Goal: Check status: Check status

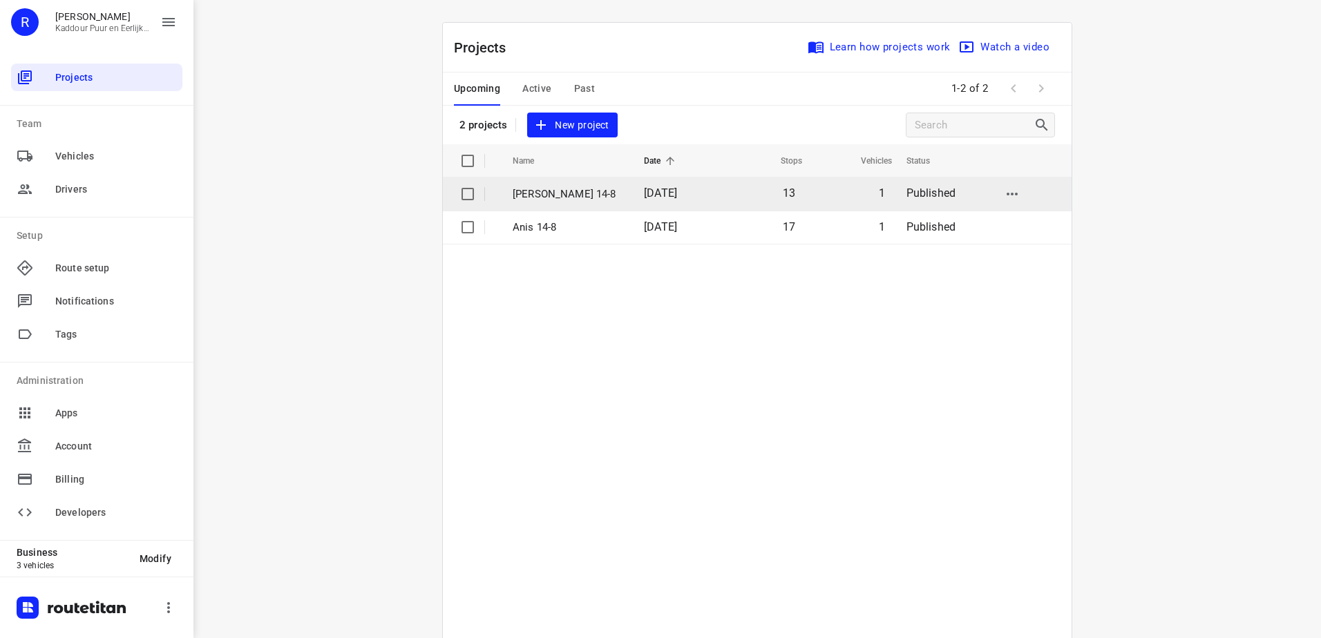
click at [649, 189] on span "[DATE]" at bounding box center [660, 193] width 33 height 13
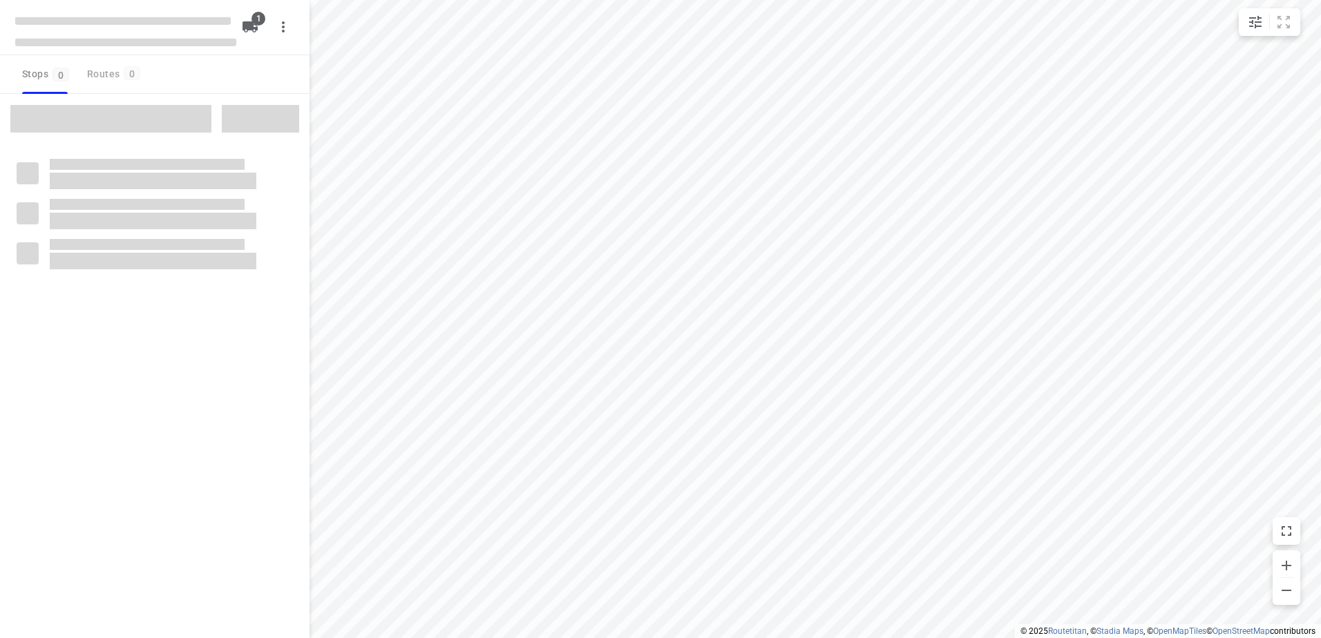
type input "distance"
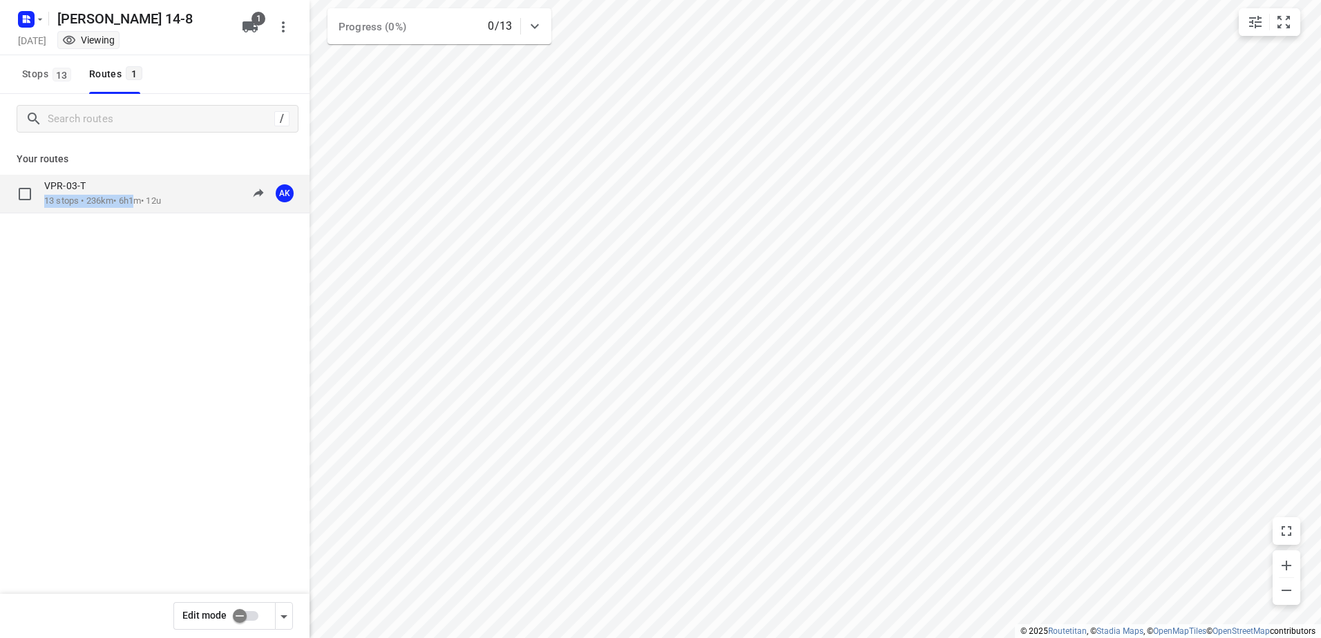
click at [142, 199] on div "VPR-03-T 13 stops • 236km • 6h1m • 12u 11:57-17:58 AK" at bounding box center [155, 194] width 310 height 39
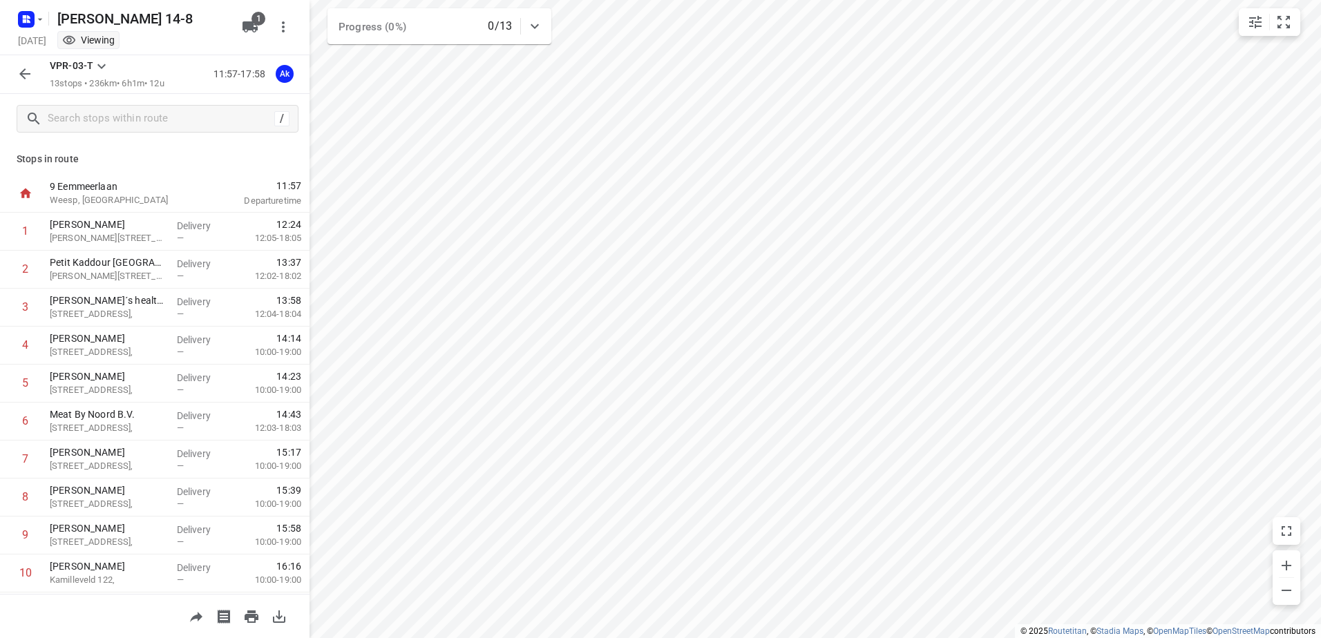
click at [142, 199] on p "Weesp, [GEOGRAPHIC_DATA]" at bounding box center [122, 200] width 144 height 14
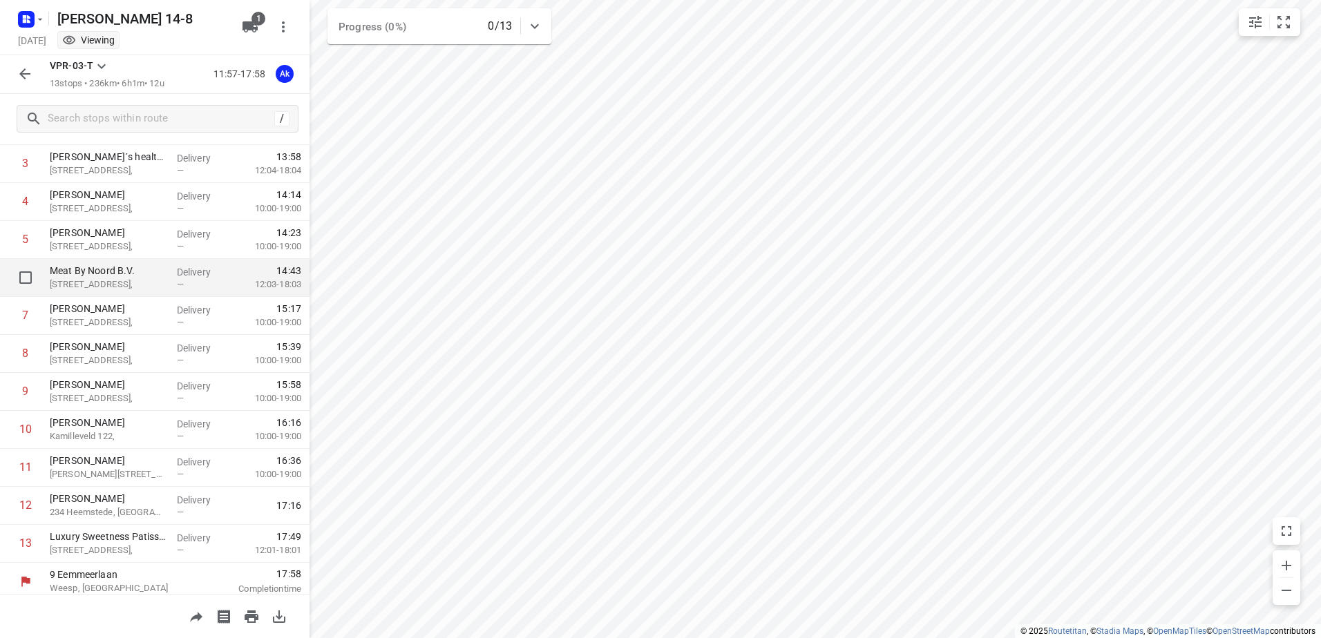
scroll to position [151, 0]
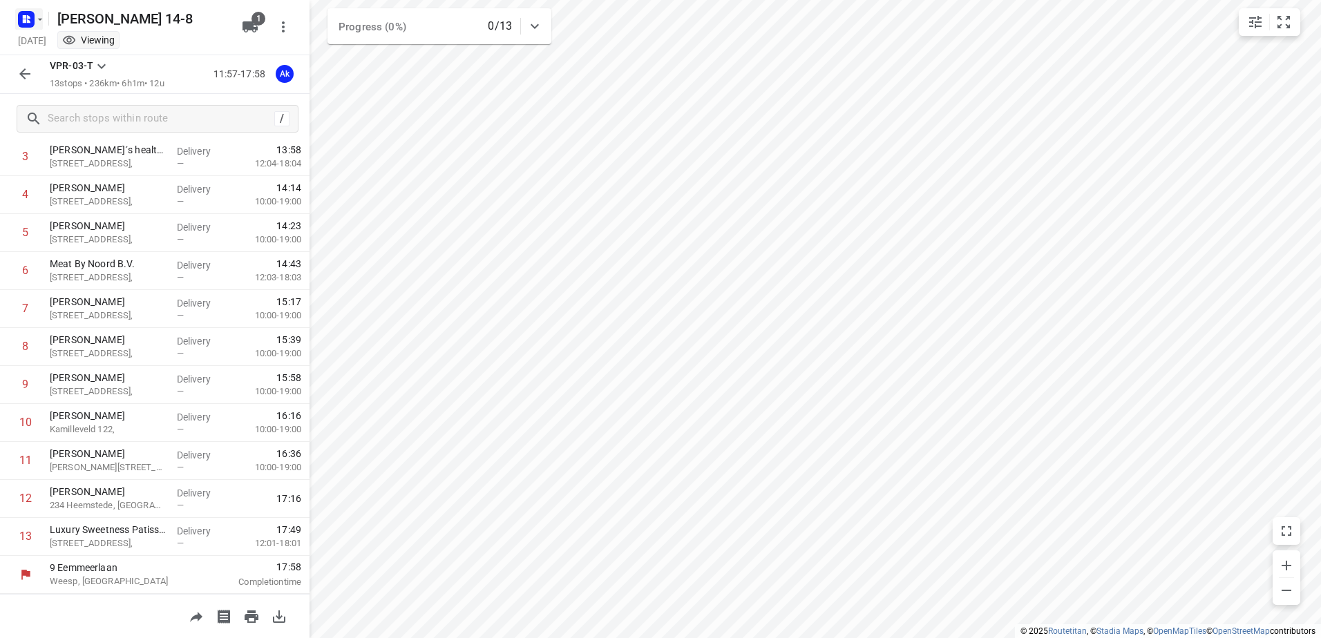
click at [23, 22] on icon "button" at bounding box center [26, 19] width 22 height 22
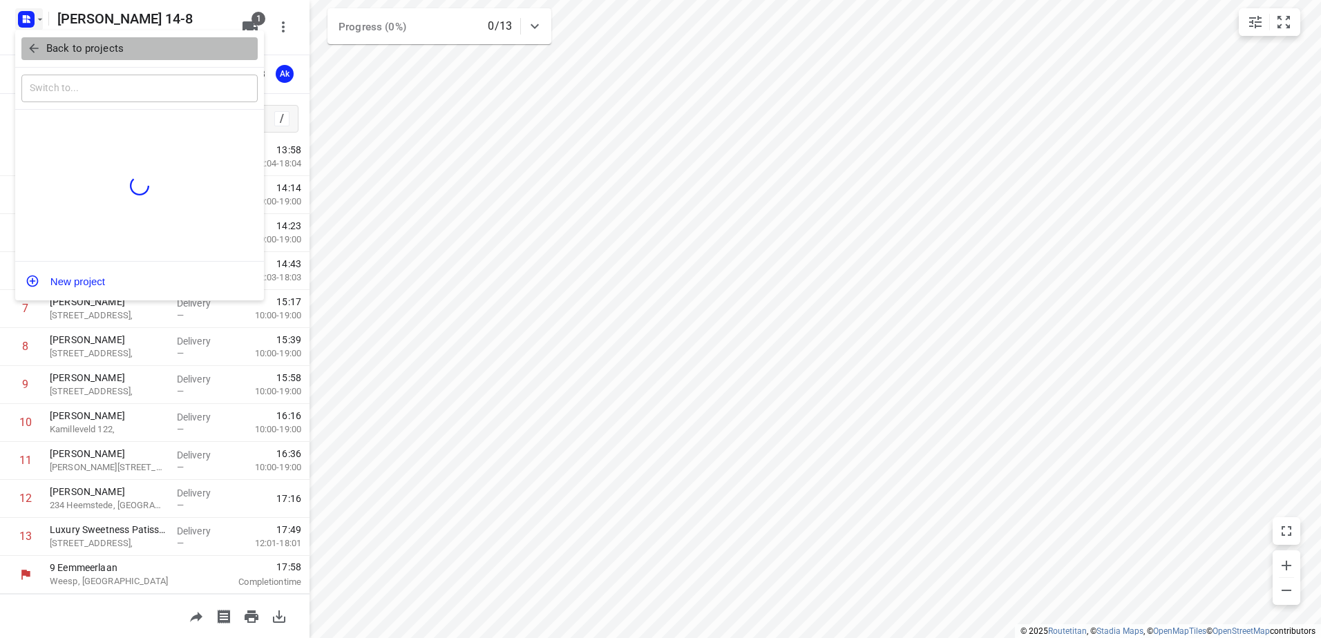
click at [24, 37] on button "Back to projects" at bounding box center [139, 48] width 236 height 23
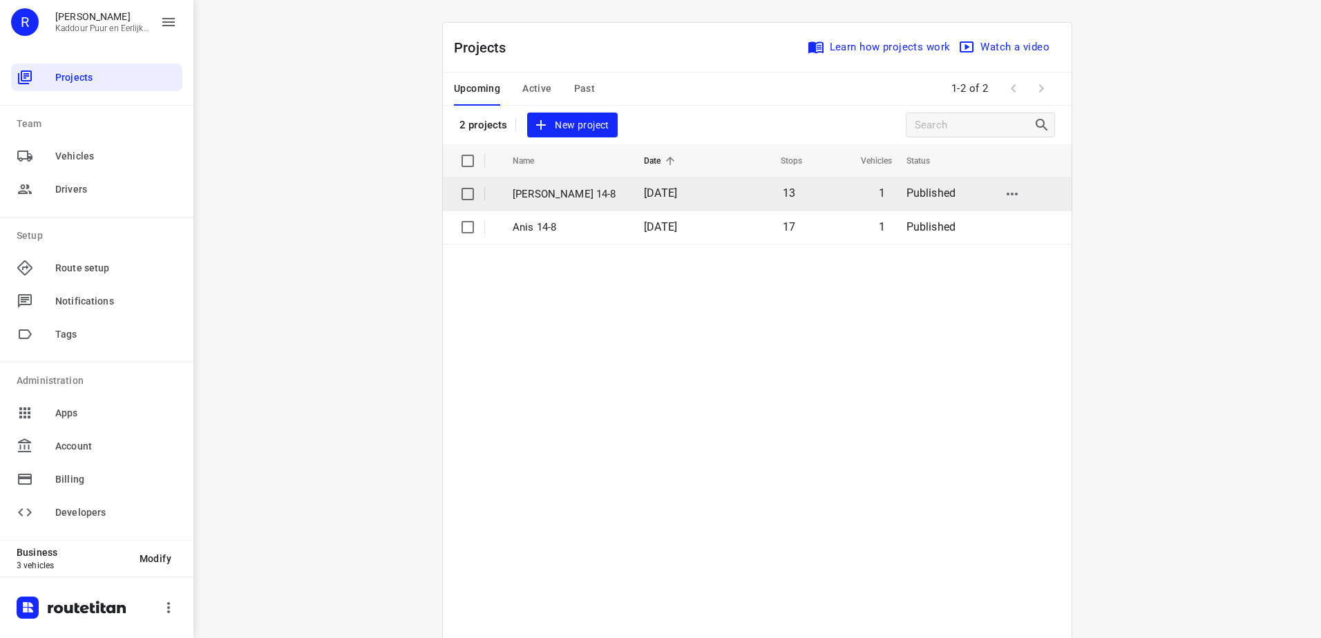
click at [669, 193] on span "[DATE]" at bounding box center [660, 193] width 33 height 13
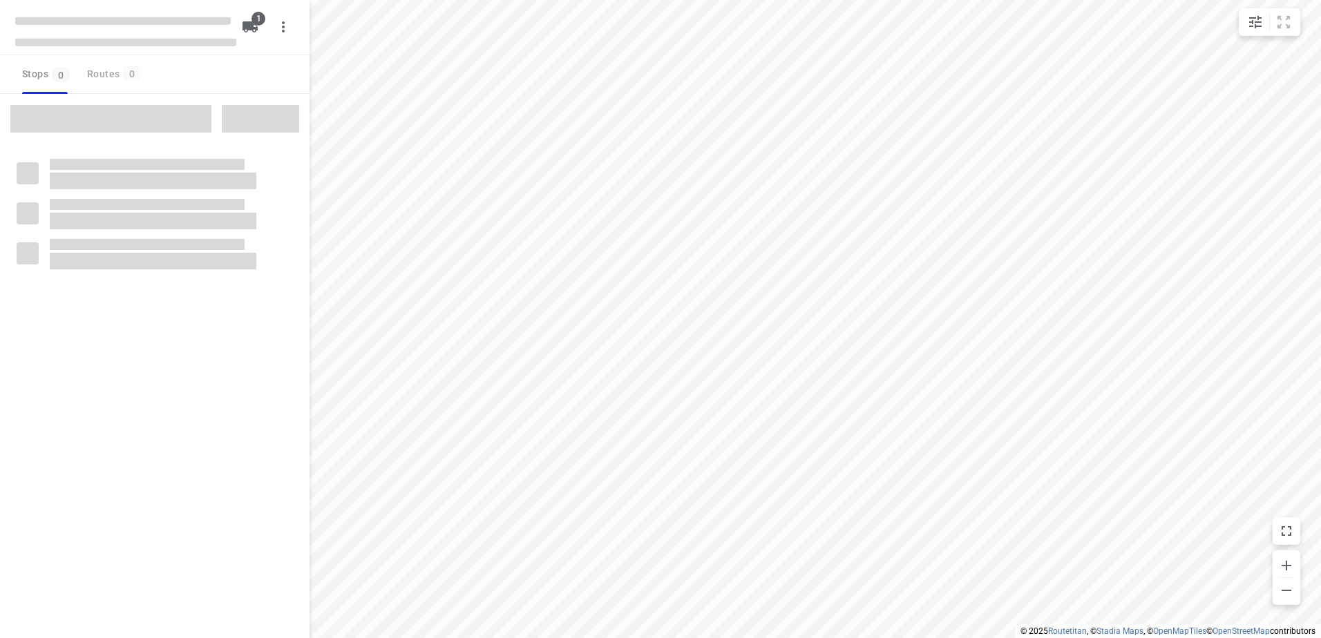
type input "distance"
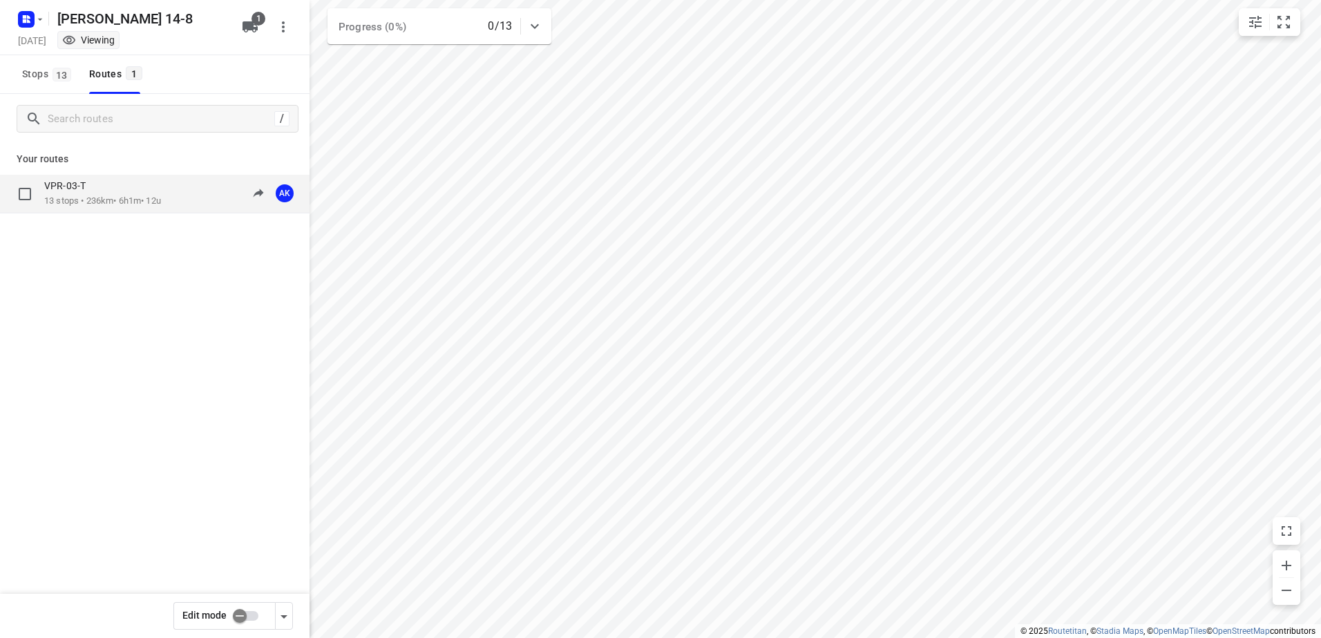
click at [146, 194] on div "VPR-03-T" at bounding box center [102, 187] width 117 height 15
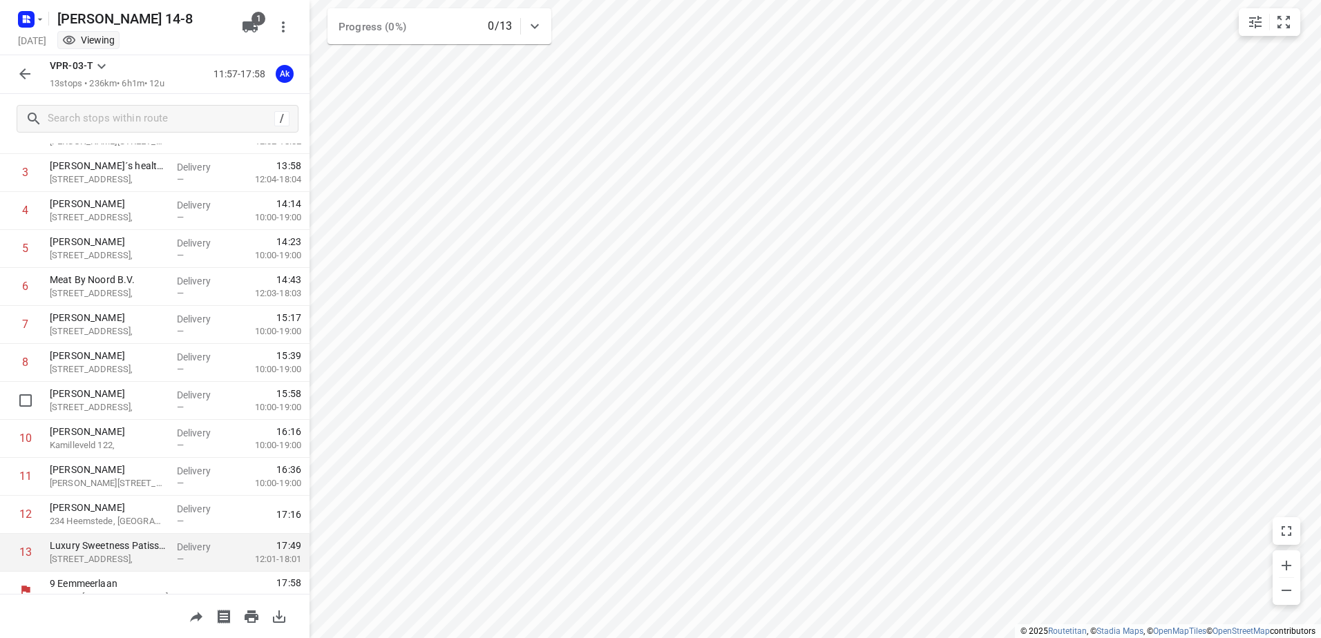
scroll to position [151, 0]
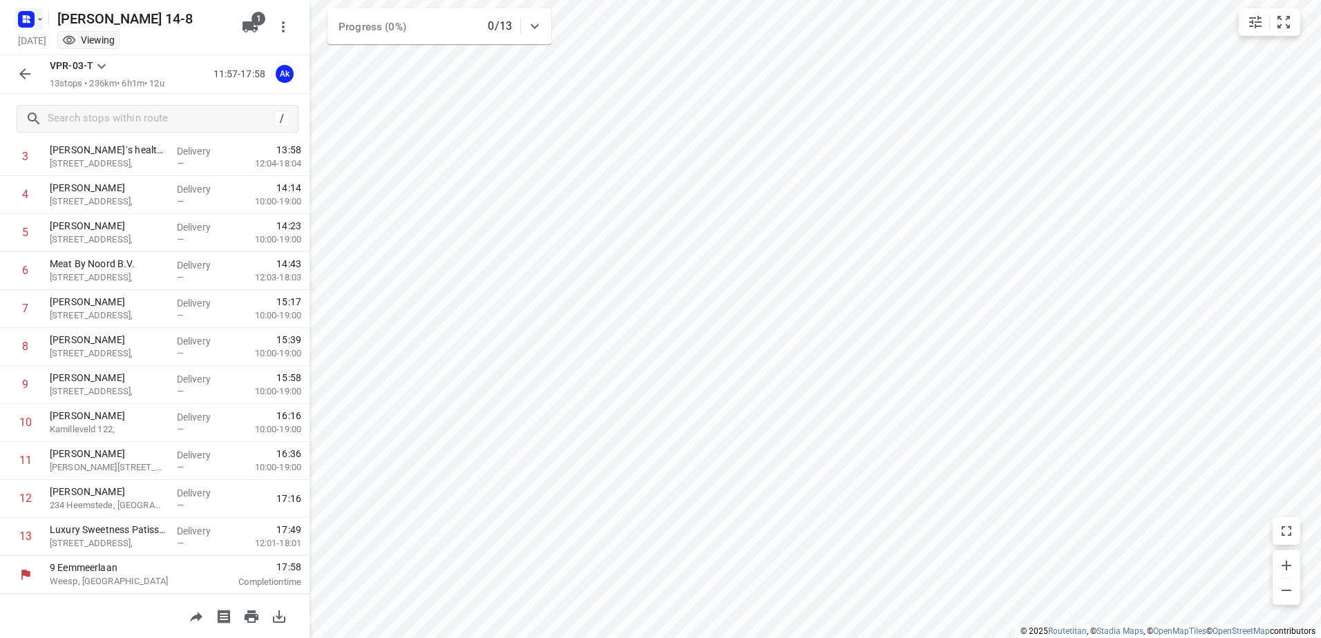
click at [31, 18] on rect "button" at bounding box center [26, 19] width 17 height 17
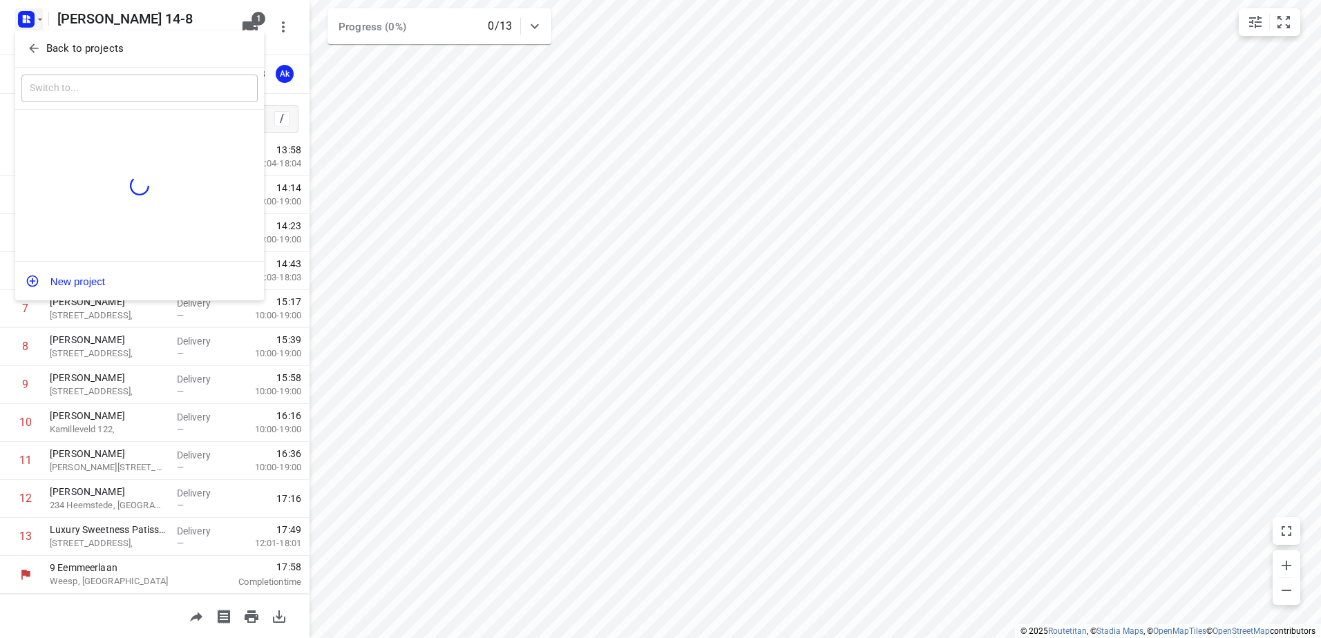
click at [33, 40] on button "Back to projects" at bounding box center [139, 48] width 236 height 23
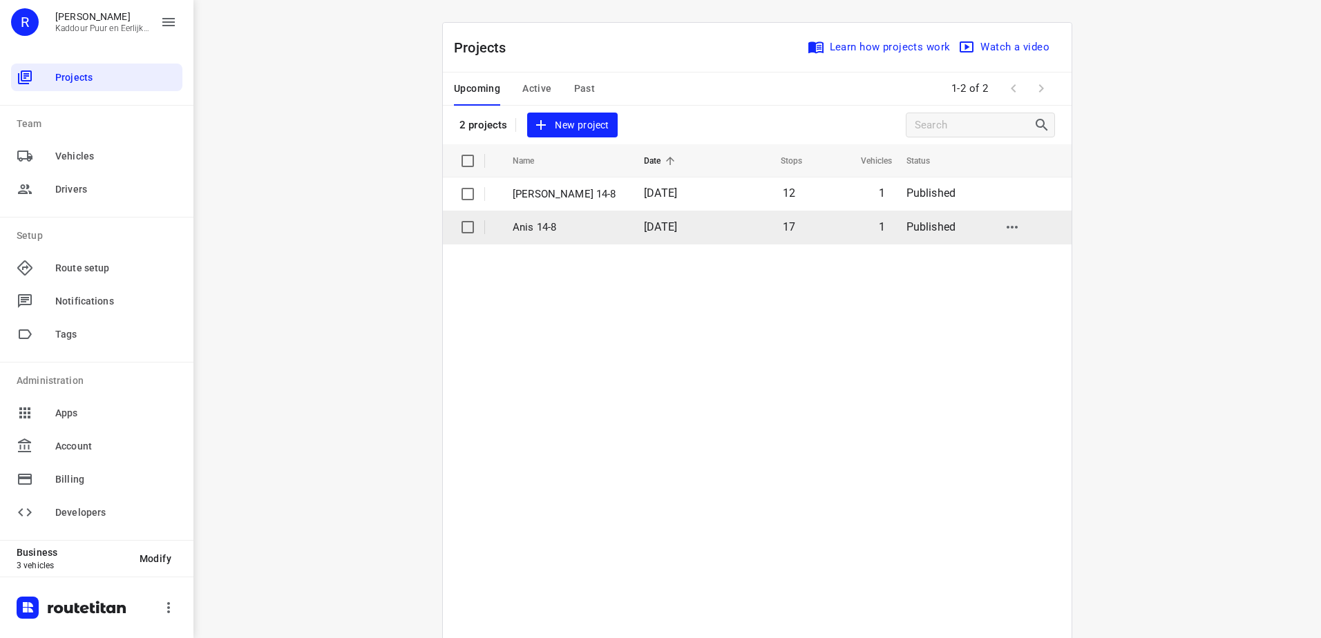
click at [633, 224] on td "[DATE]" at bounding box center [676, 227] width 86 height 33
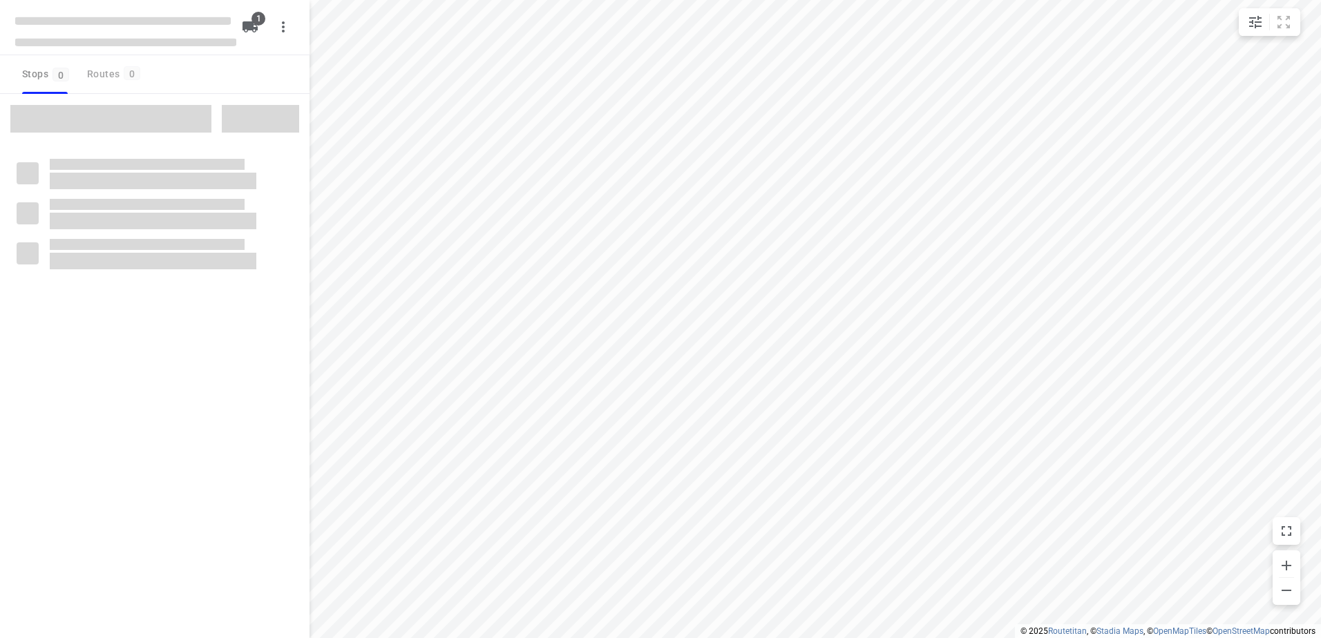
type input "distance"
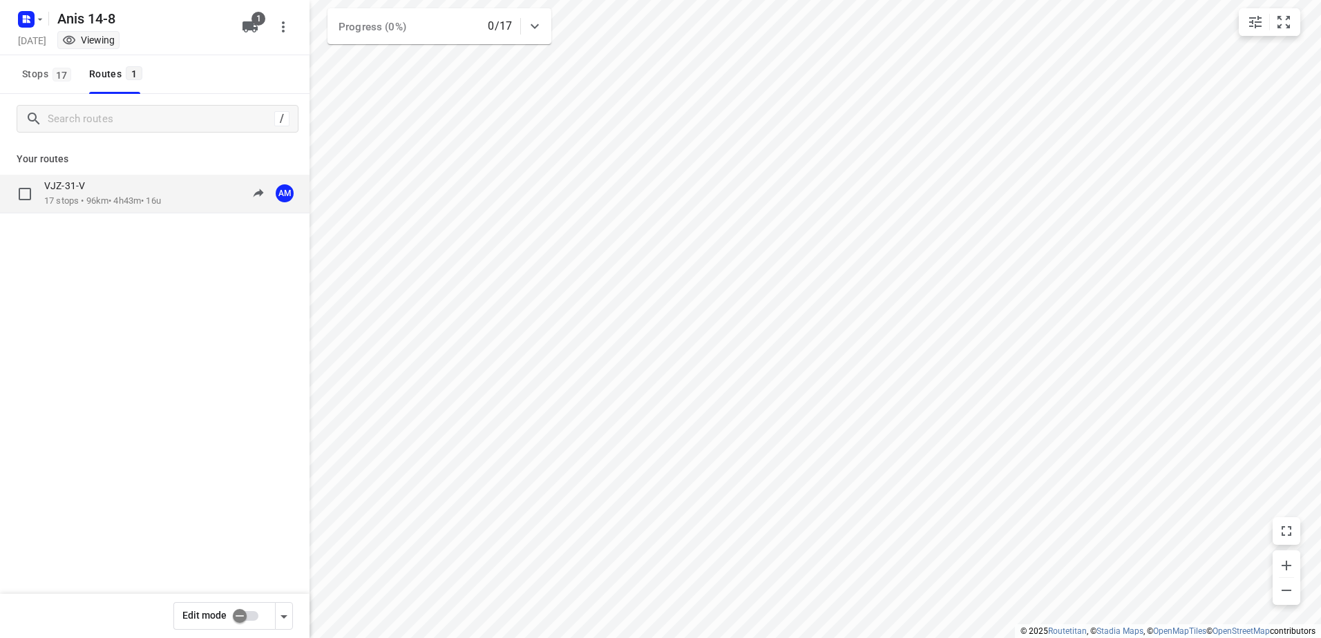
click at [103, 205] on p "17 stops • 96km • 4h43m • 16u" at bounding box center [102, 201] width 117 height 13
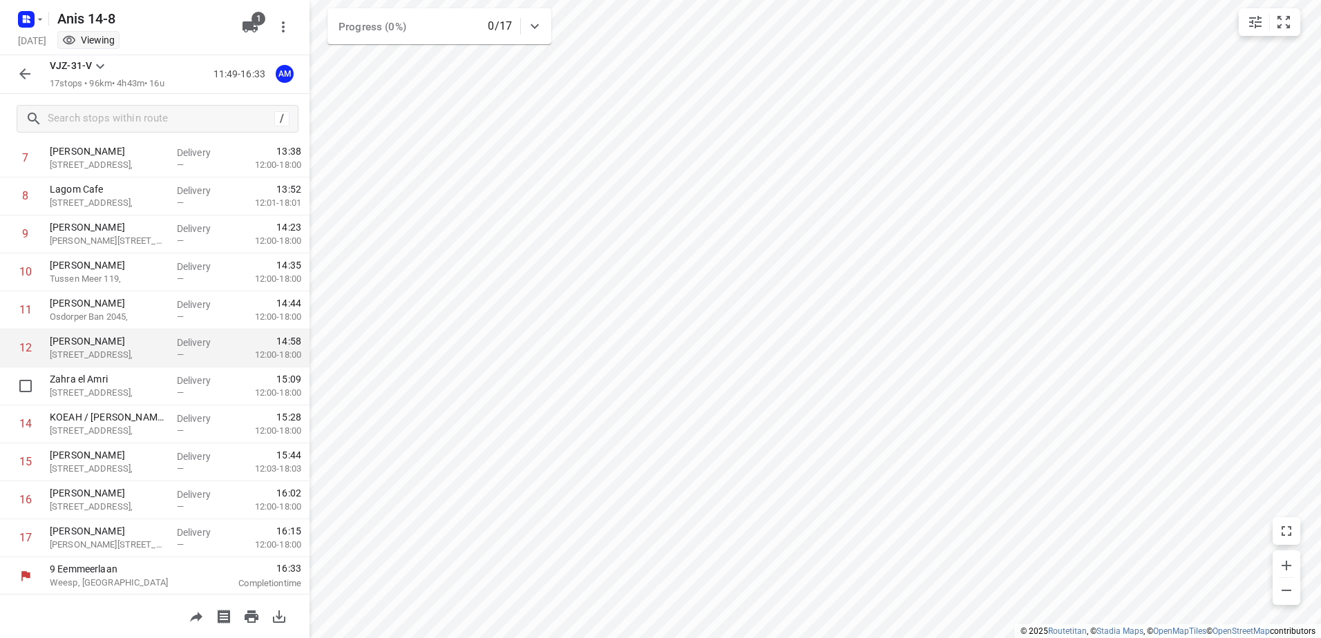
scroll to position [303, 0]
click at [27, 22] on icon "button" at bounding box center [28, 20] width 3 height 3
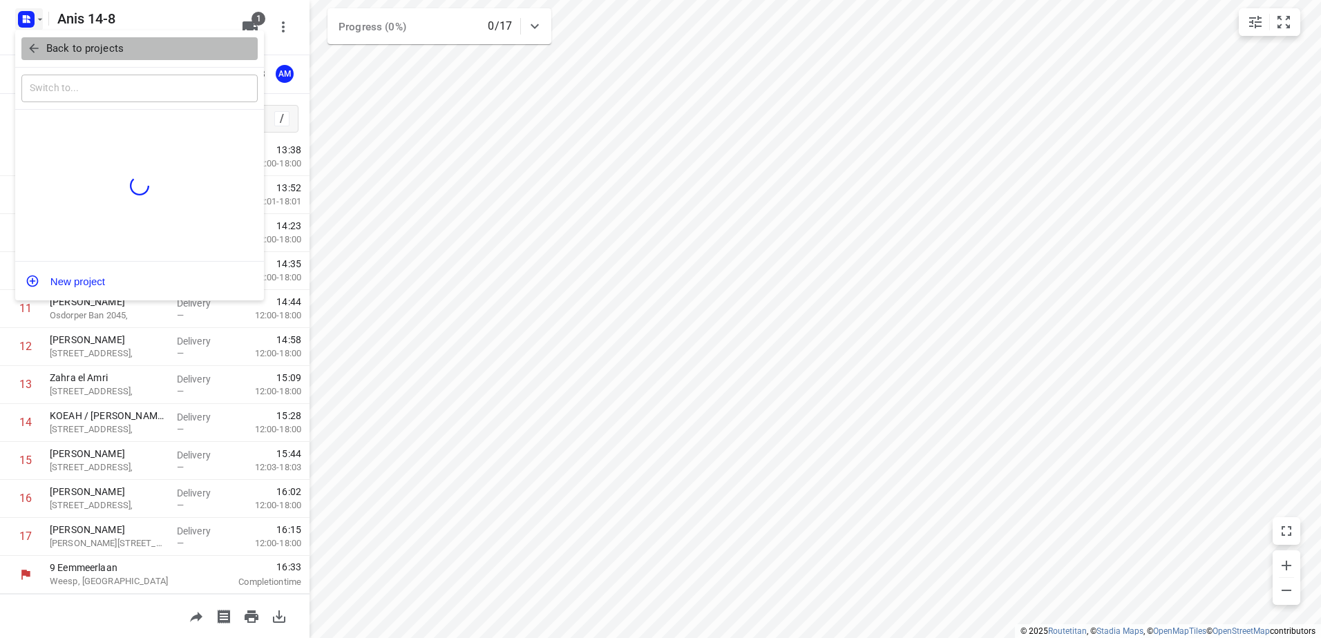
click at [33, 39] on button "Back to projects" at bounding box center [139, 48] width 236 height 23
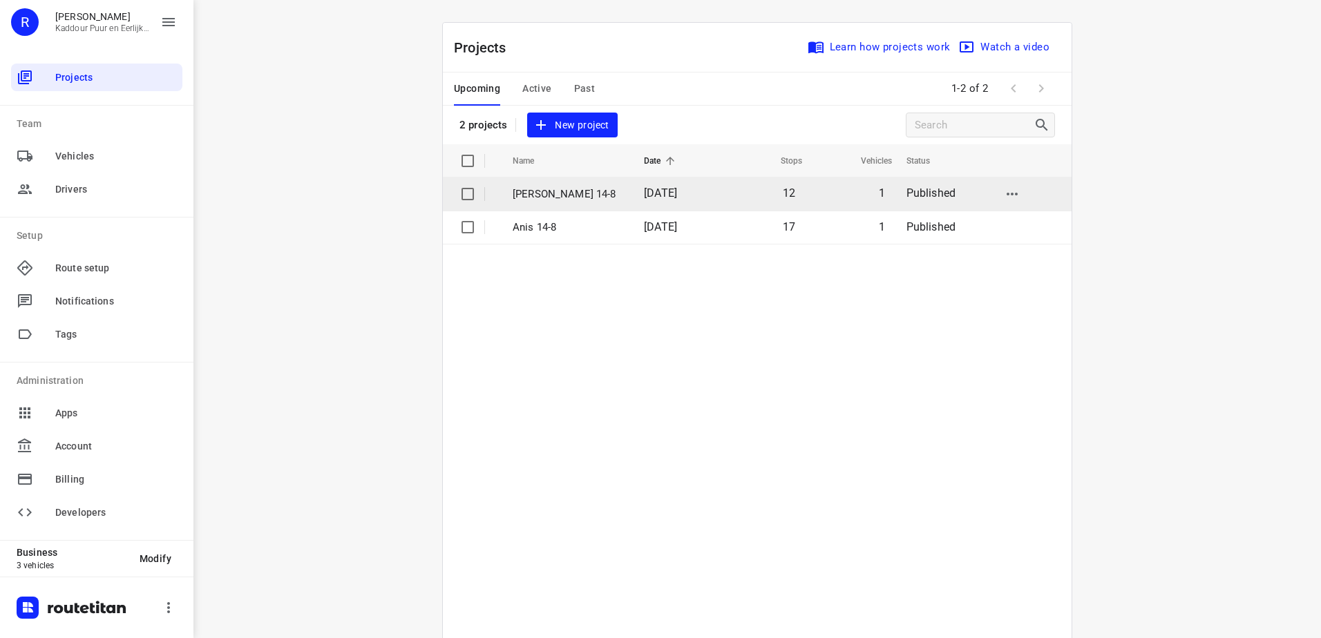
click at [584, 181] on td "[PERSON_NAME] 14-8" at bounding box center [566, 194] width 134 height 33
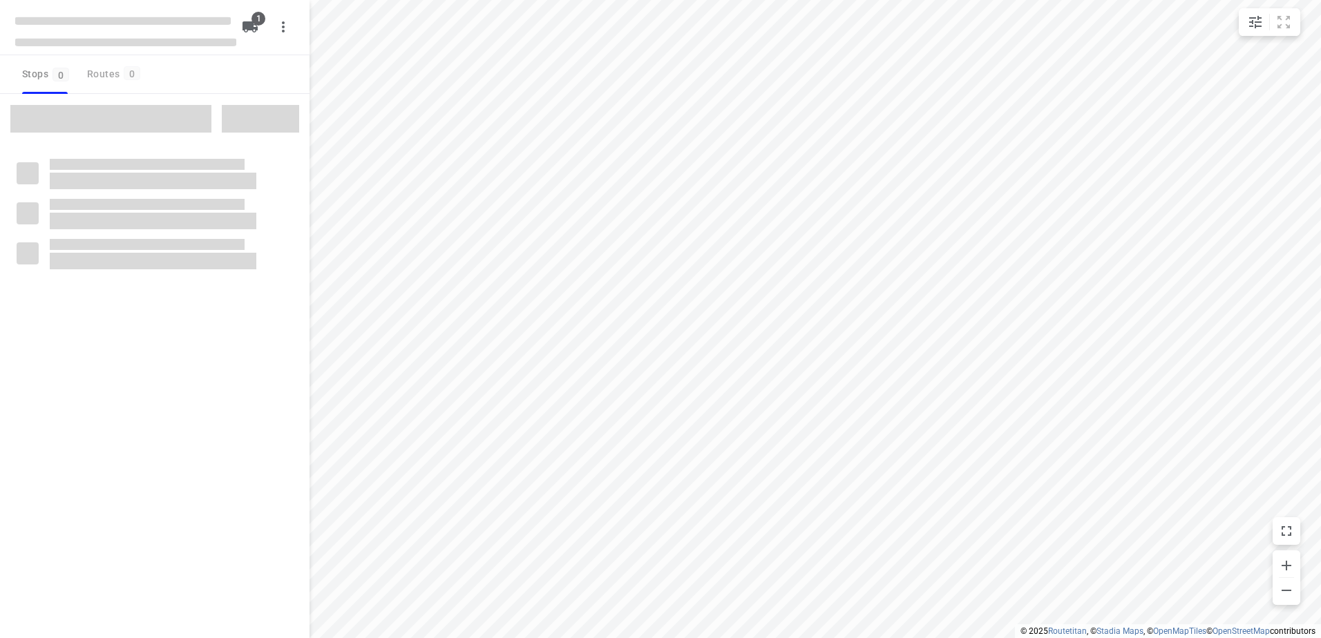
type input "distance"
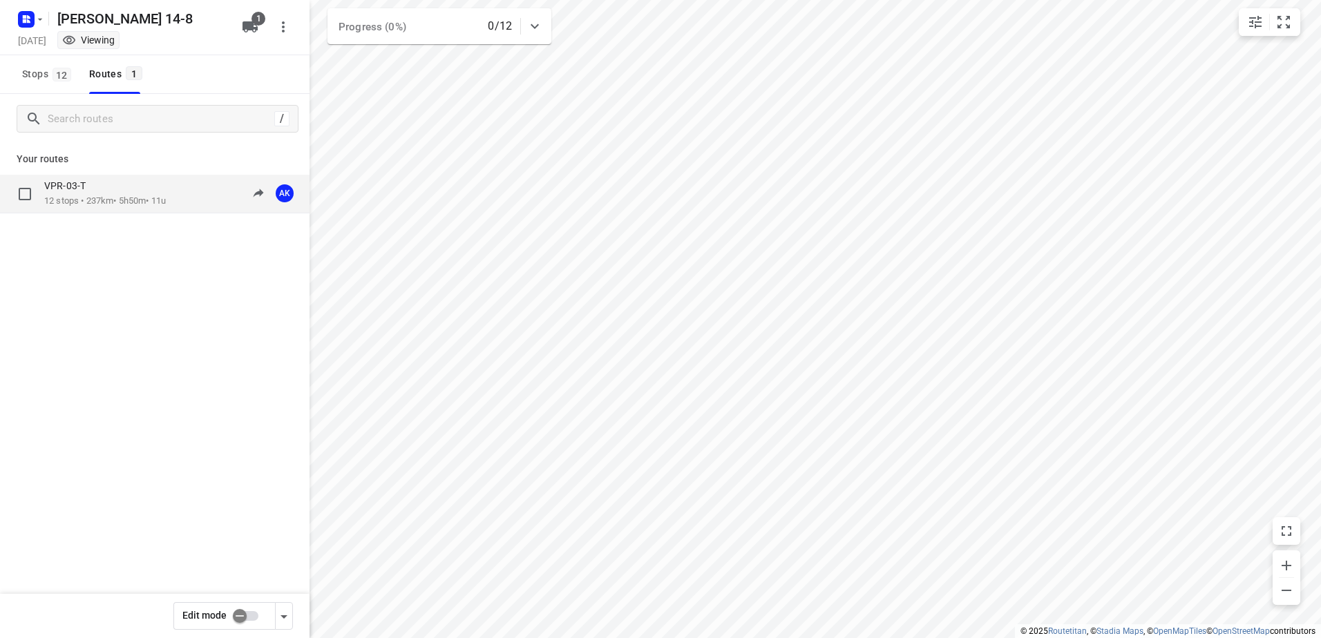
click at [166, 192] on div "VPR-03-T" at bounding box center [105, 187] width 122 height 15
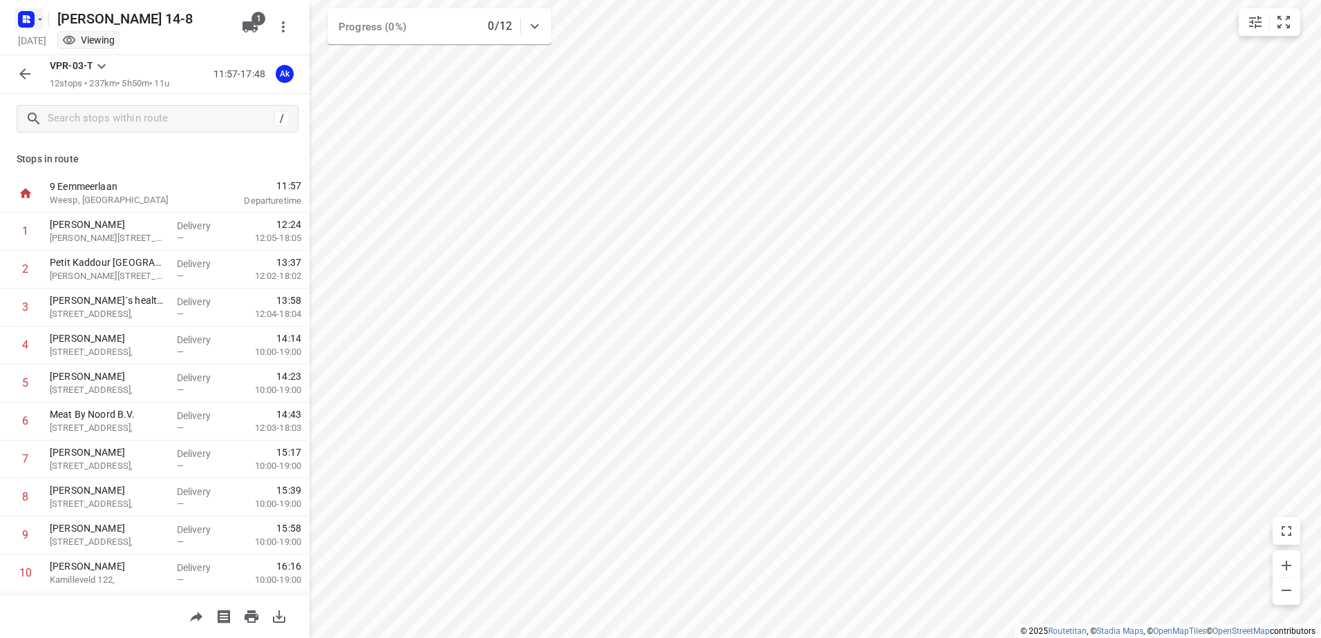
click at [24, 15] on icon "button" at bounding box center [24, 16] width 3 height 3
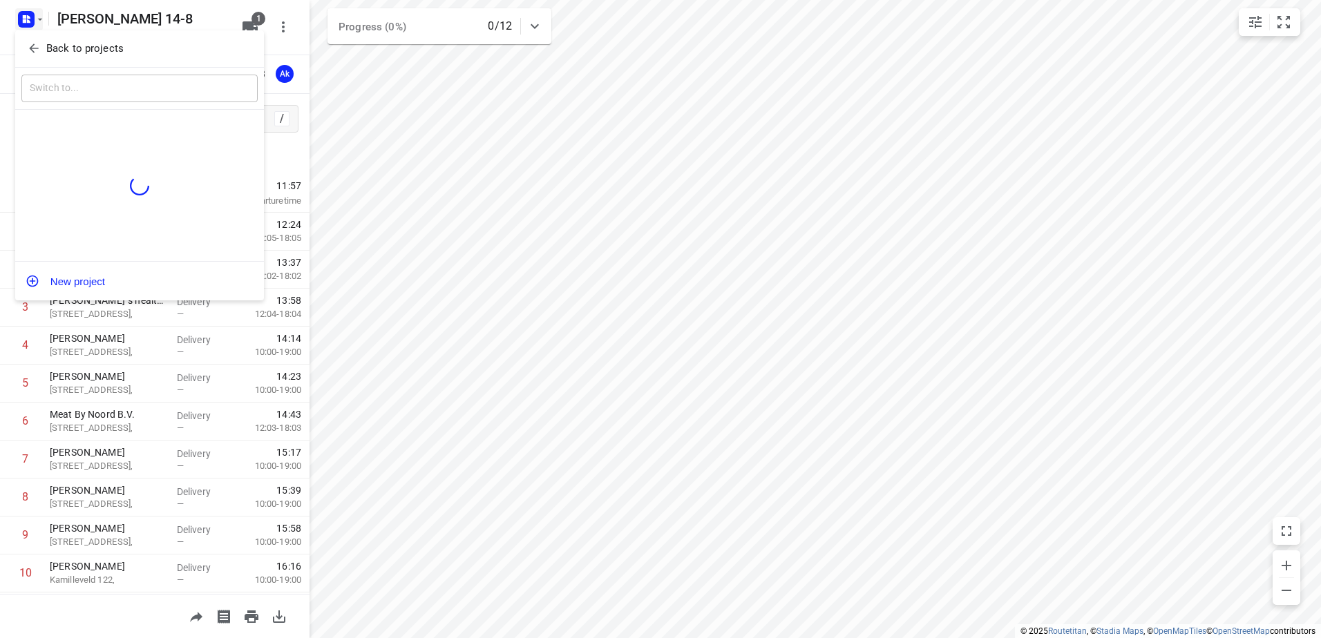
click at [37, 54] on icon "button" at bounding box center [34, 48] width 14 height 14
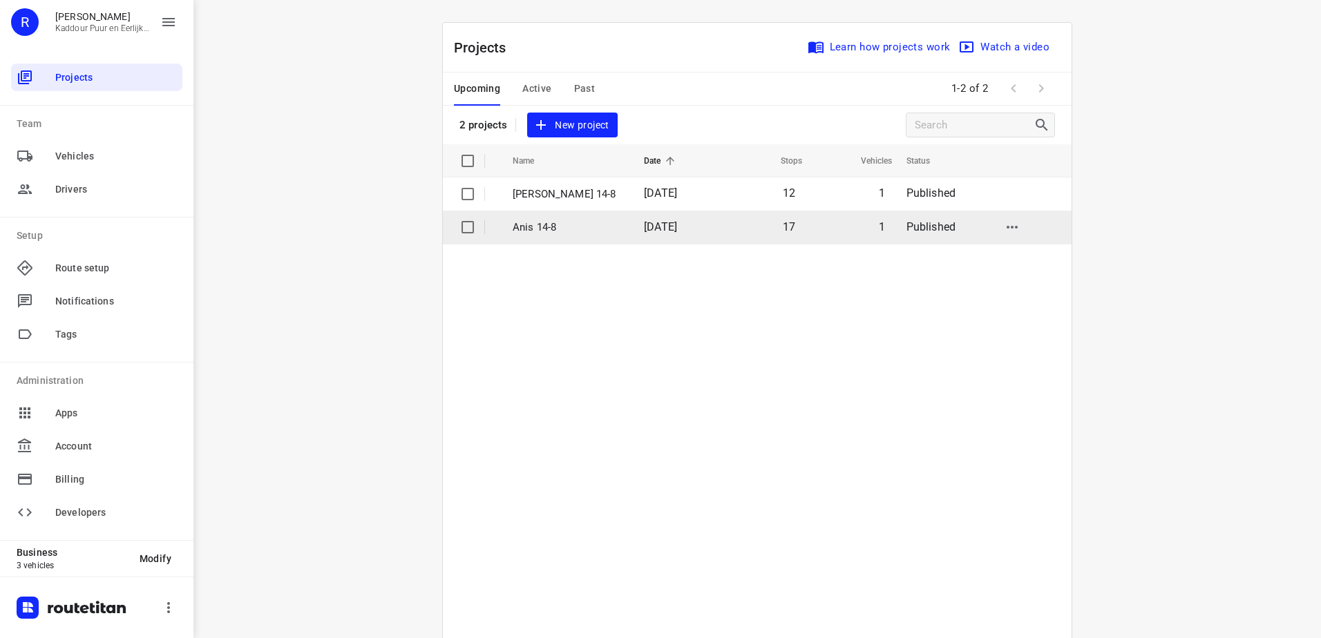
click at [593, 230] on p "Anis 14-8" at bounding box center [568, 228] width 111 height 16
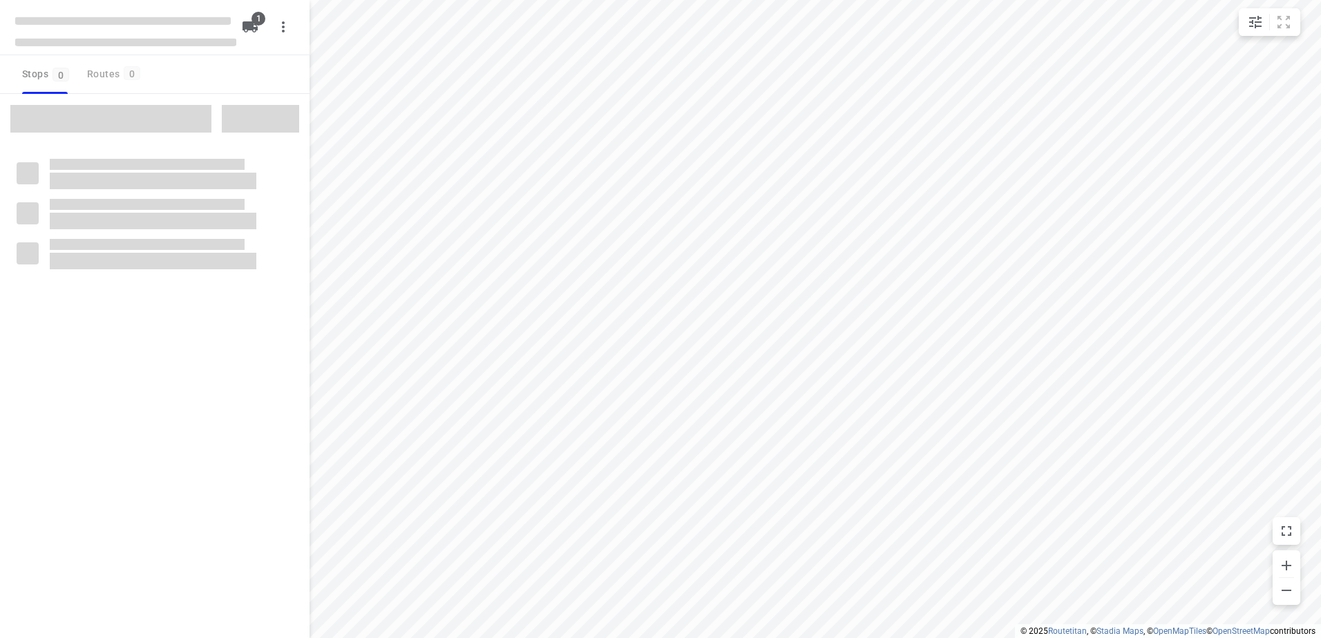
type input "distance"
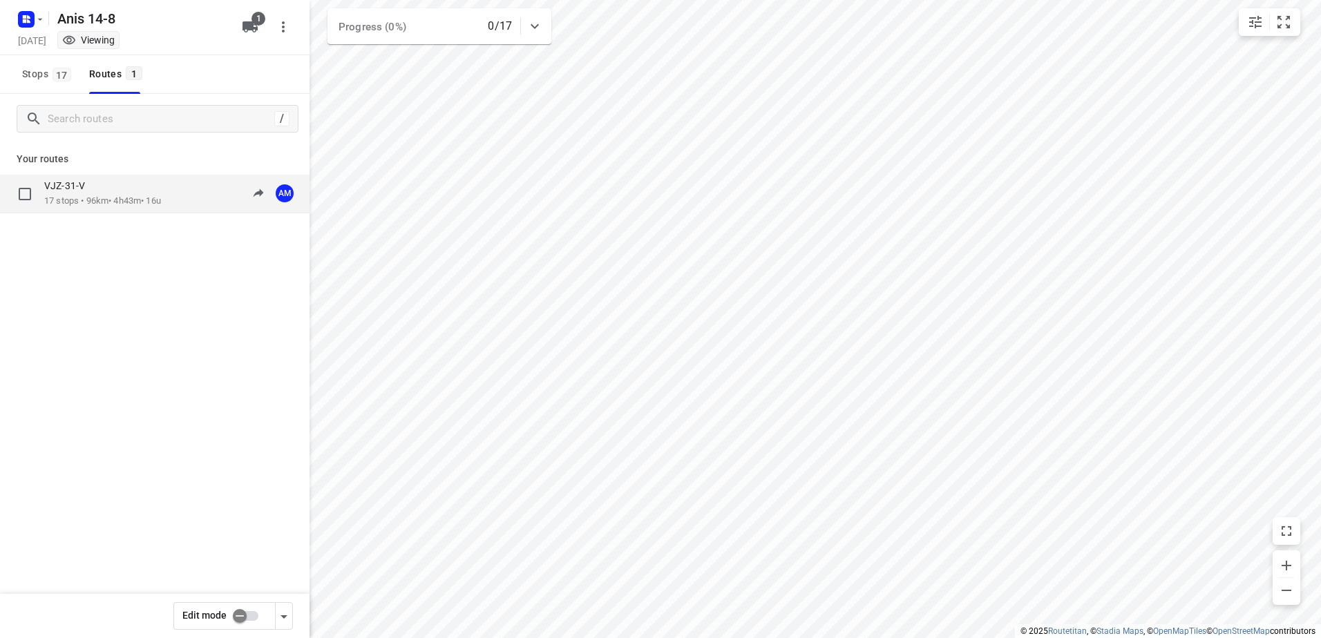
click at [149, 178] on div "VJZ-31-V 17 stops • 96km • 4h43m • 16u 11:49-16:33 AM" at bounding box center [155, 194] width 310 height 39
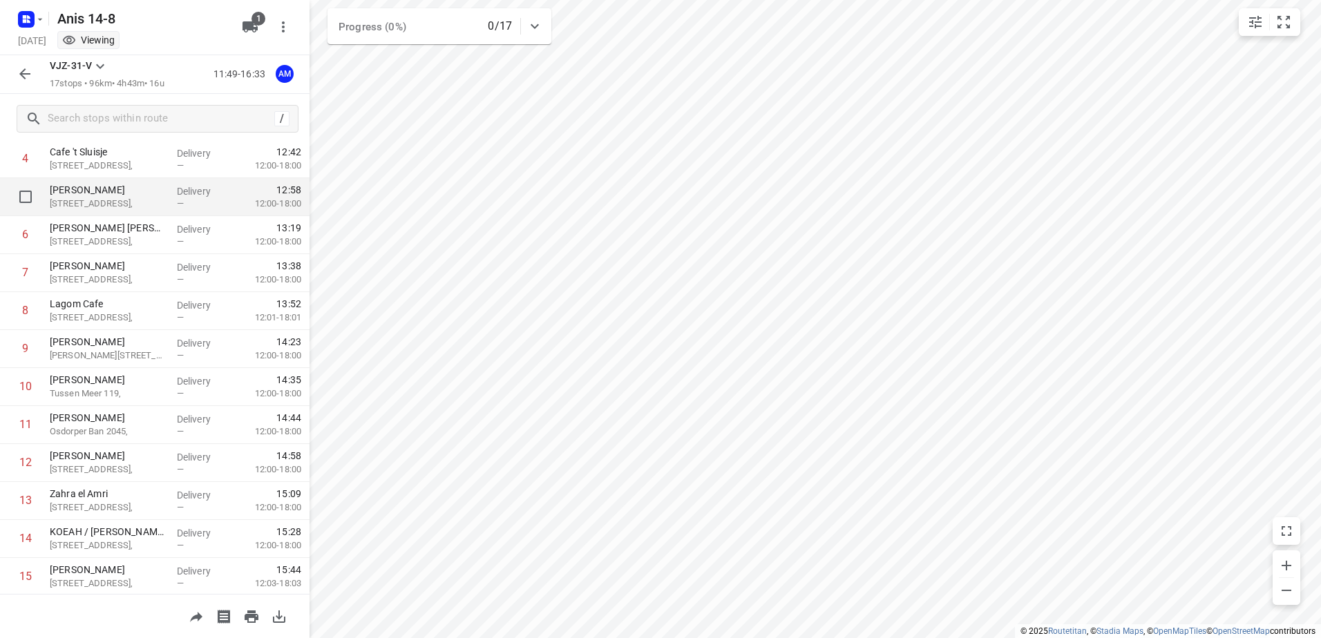
scroll to position [303, 0]
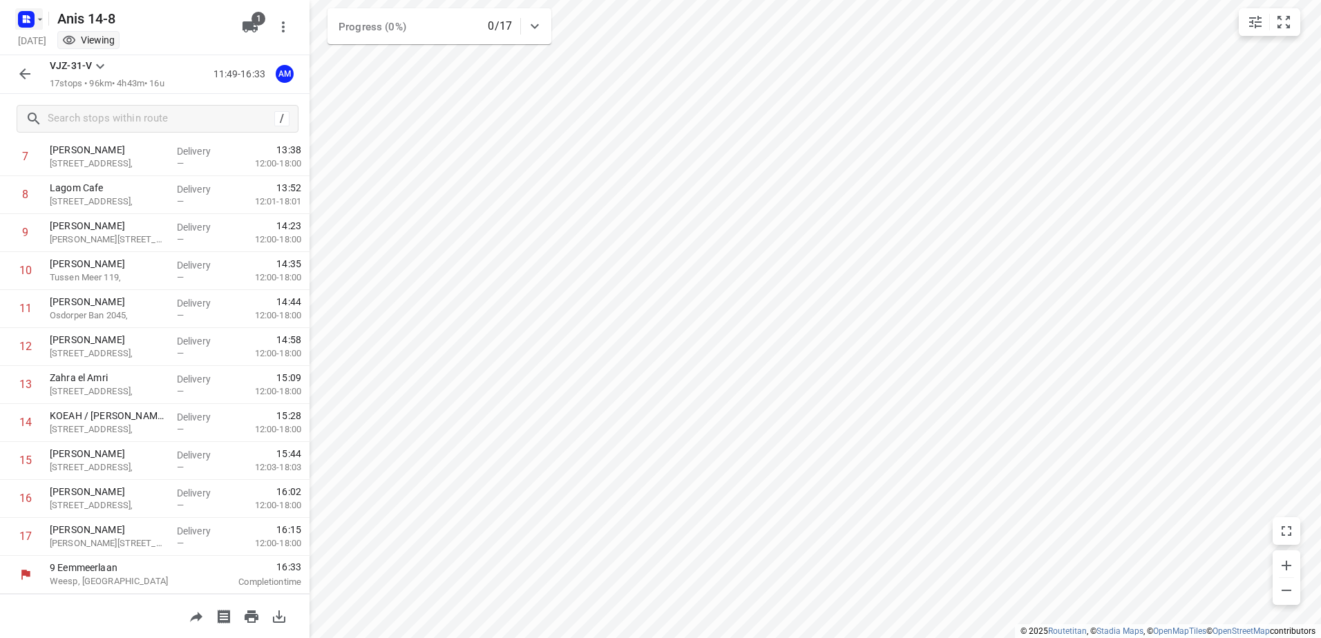
click at [28, 24] on rect "button" at bounding box center [26, 19] width 17 height 17
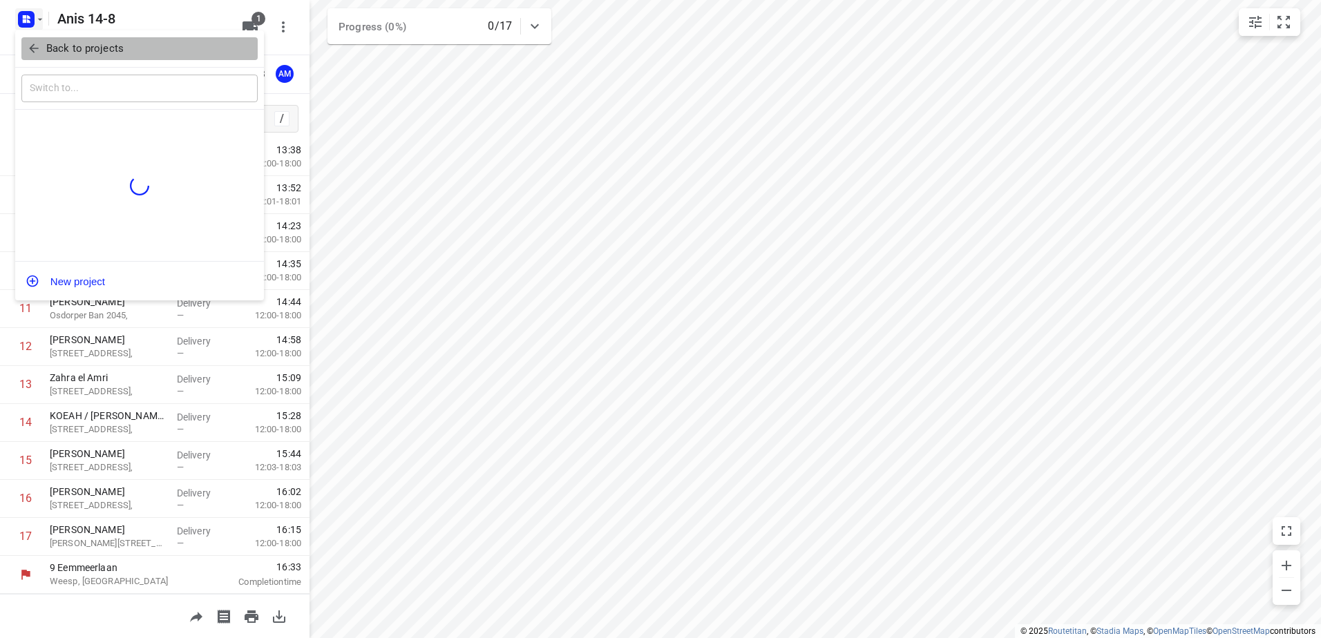
click at [35, 41] on button "Back to projects" at bounding box center [139, 48] width 236 height 23
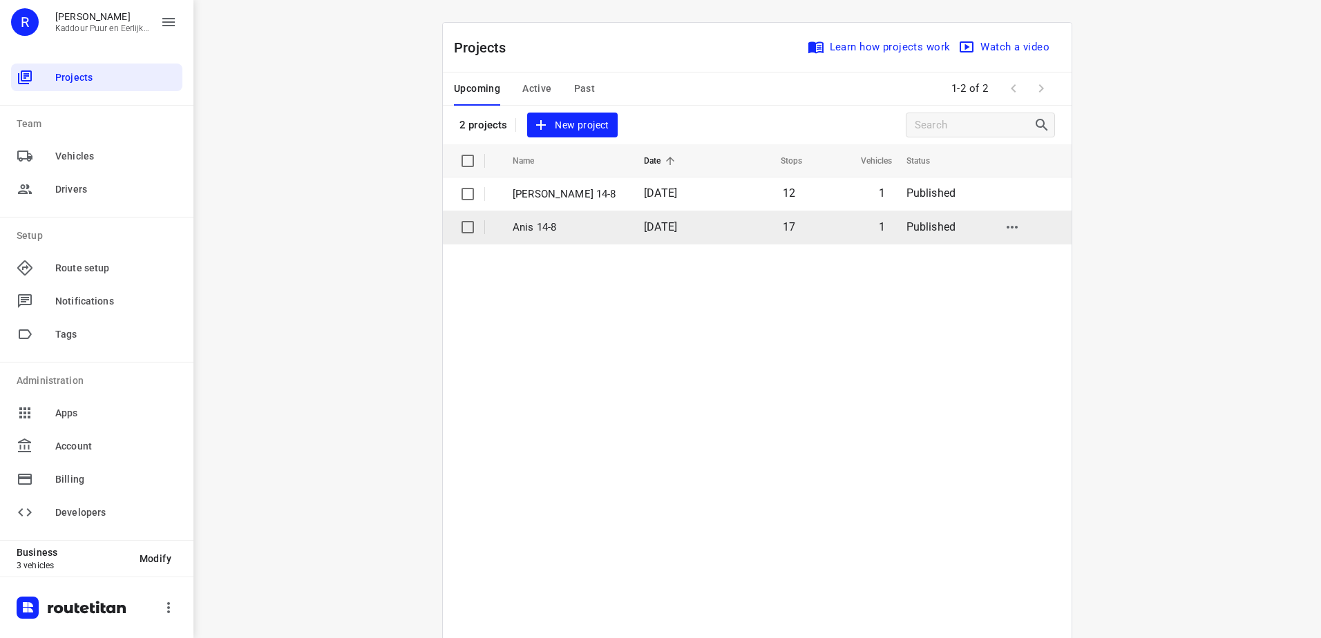
click at [565, 220] on p "Anis 14-8" at bounding box center [568, 228] width 111 height 16
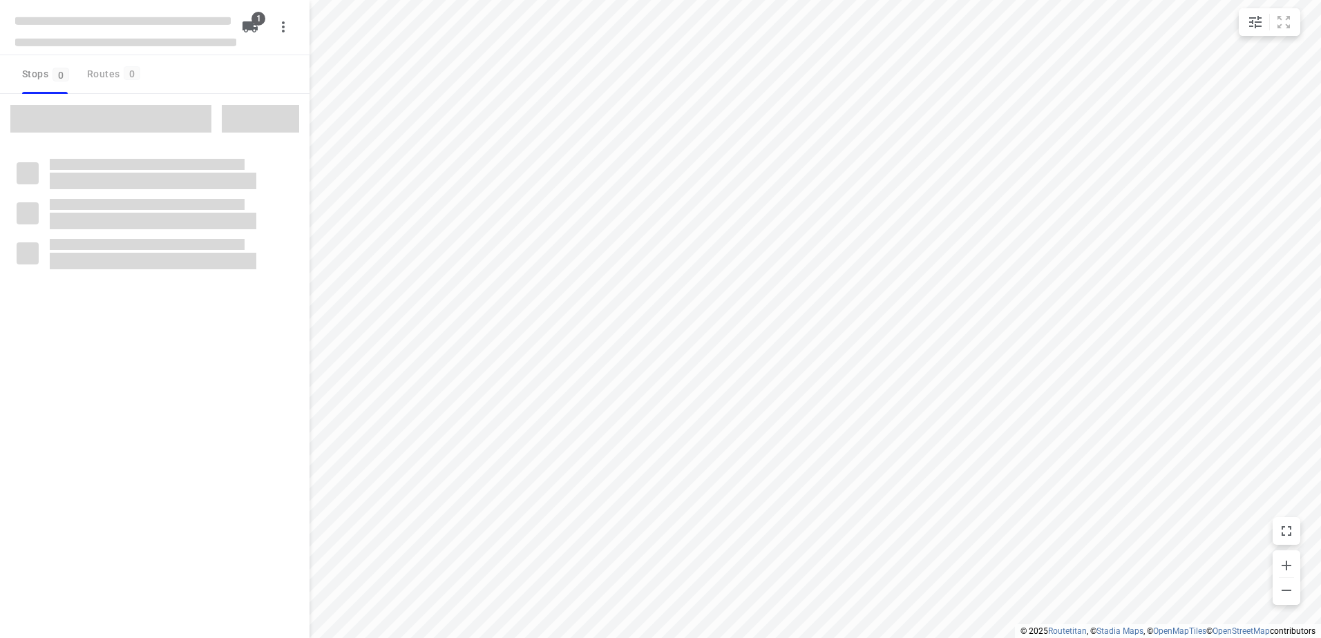
type input "distance"
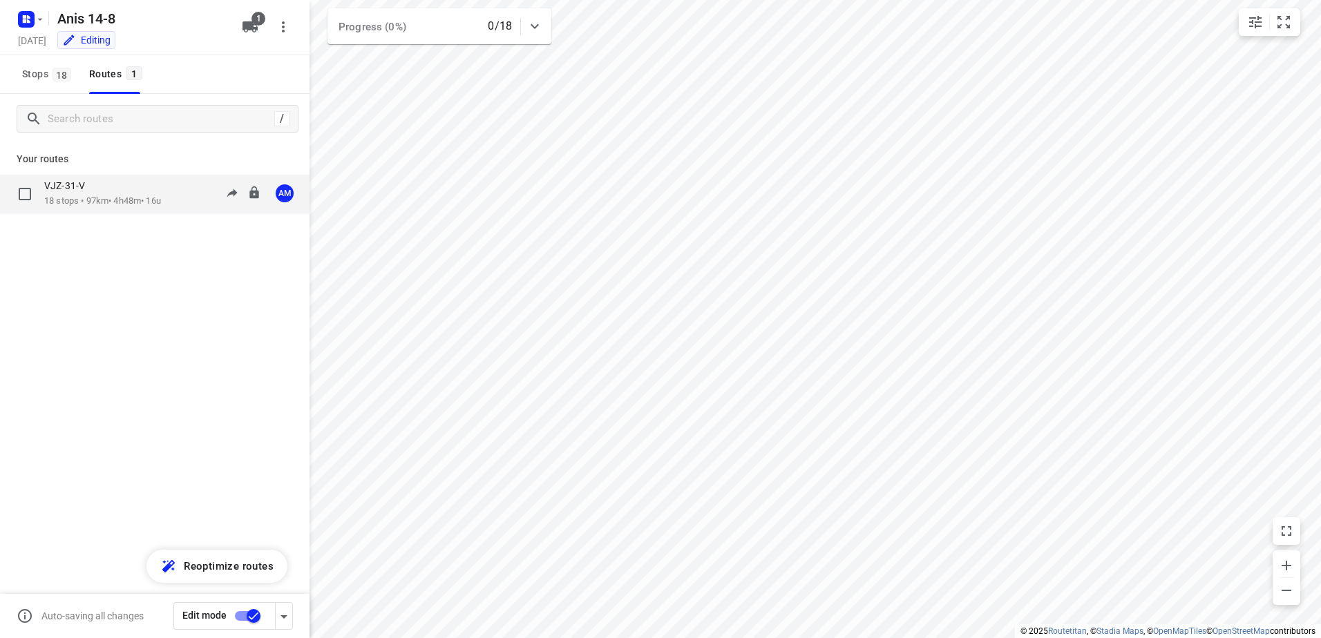
drag, startPoint x: 175, startPoint y: 213, endPoint x: 175, endPoint y: 195, distance: 18.7
click at [175, 195] on div "VJZ-31-V 18 stops • 97km • 4h48m • 16u 11:49-16:42 AM" at bounding box center [176, 194] width 265 height 28
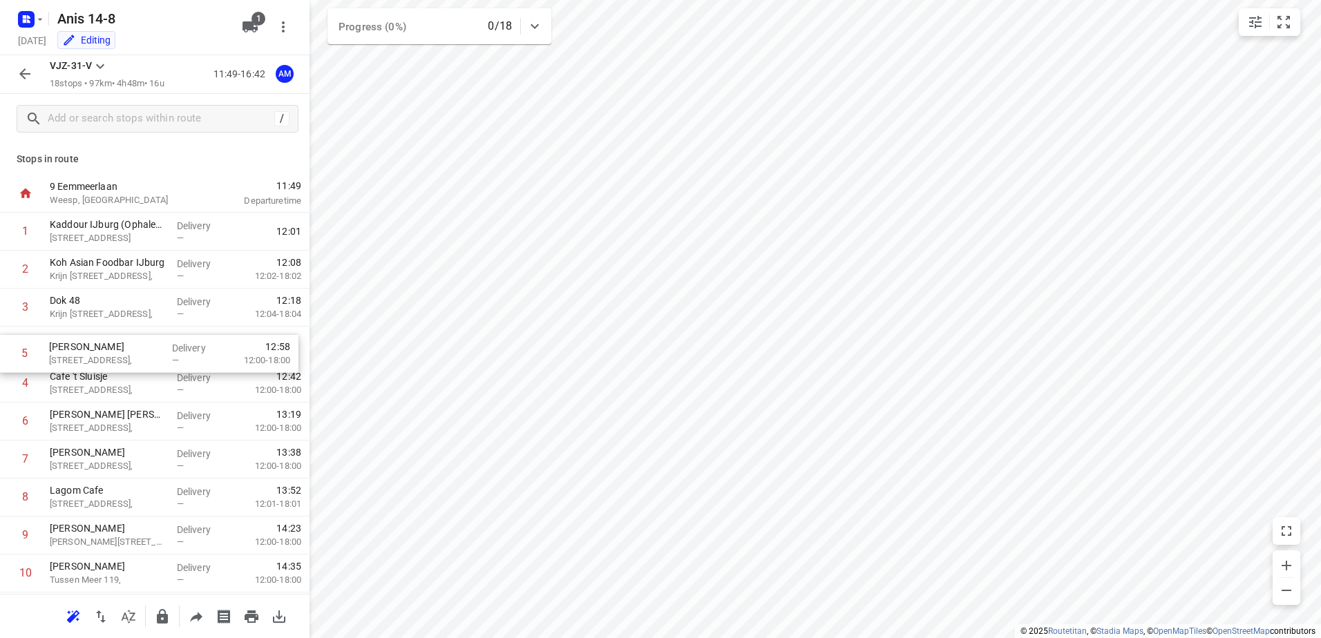
drag, startPoint x: 146, startPoint y: 384, endPoint x: 143, endPoint y: 350, distance: 34.7
click at [143, 350] on div "1 Kaddour IJburg (Ophalen 2kg borrelpootjes) 22 Pampuslaan, Amsterdam Delivery …" at bounding box center [155, 555] width 310 height 684
click at [27, 28] on icon "button" at bounding box center [26, 19] width 22 height 22
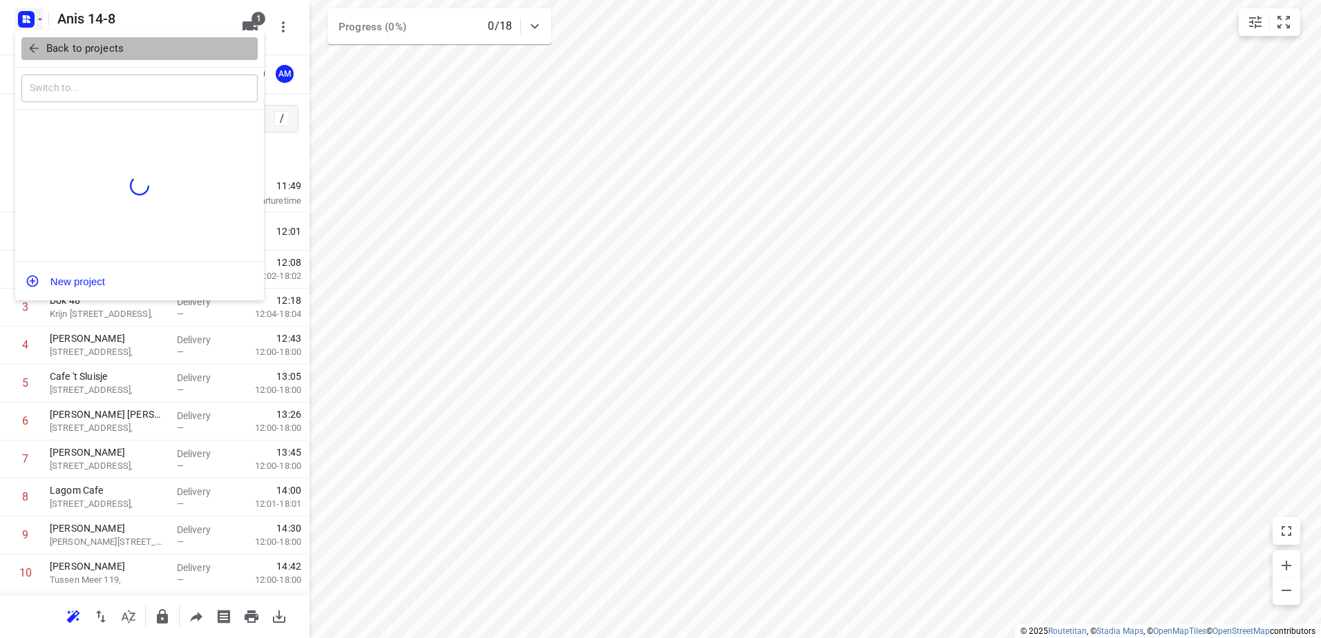
click at [30, 46] on icon "button" at bounding box center [34, 48] width 14 height 14
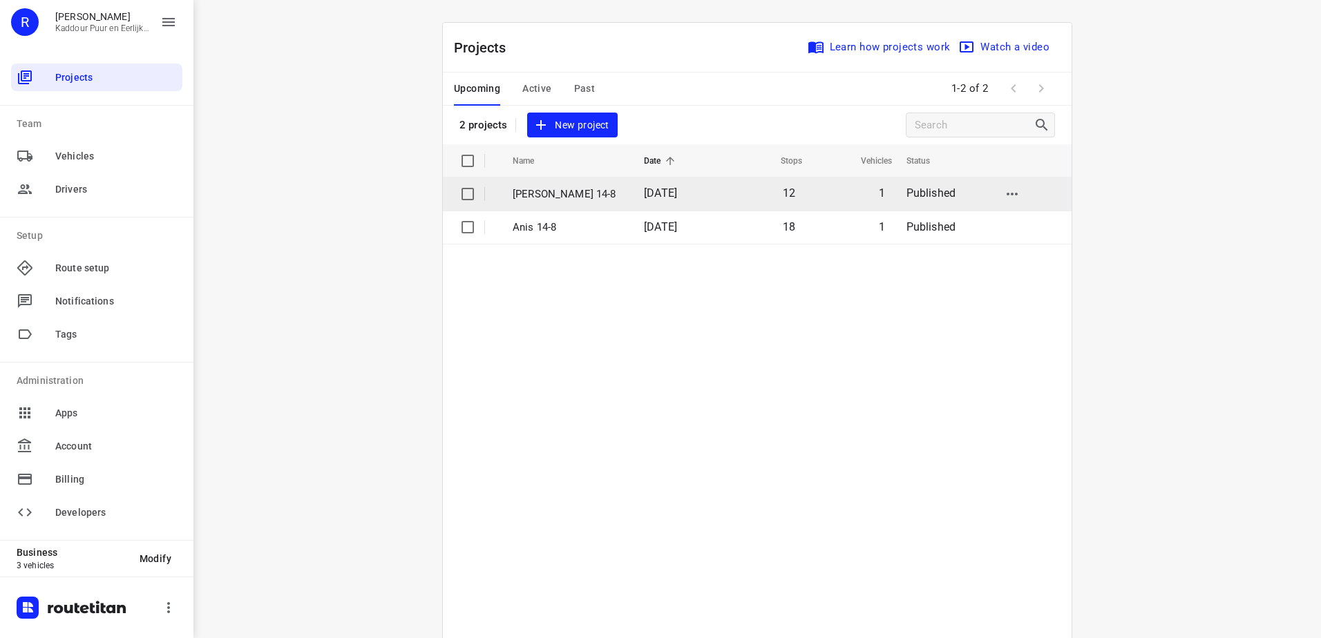
click at [855, 189] on td "1" at bounding box center [851, 194] width 90 height 33
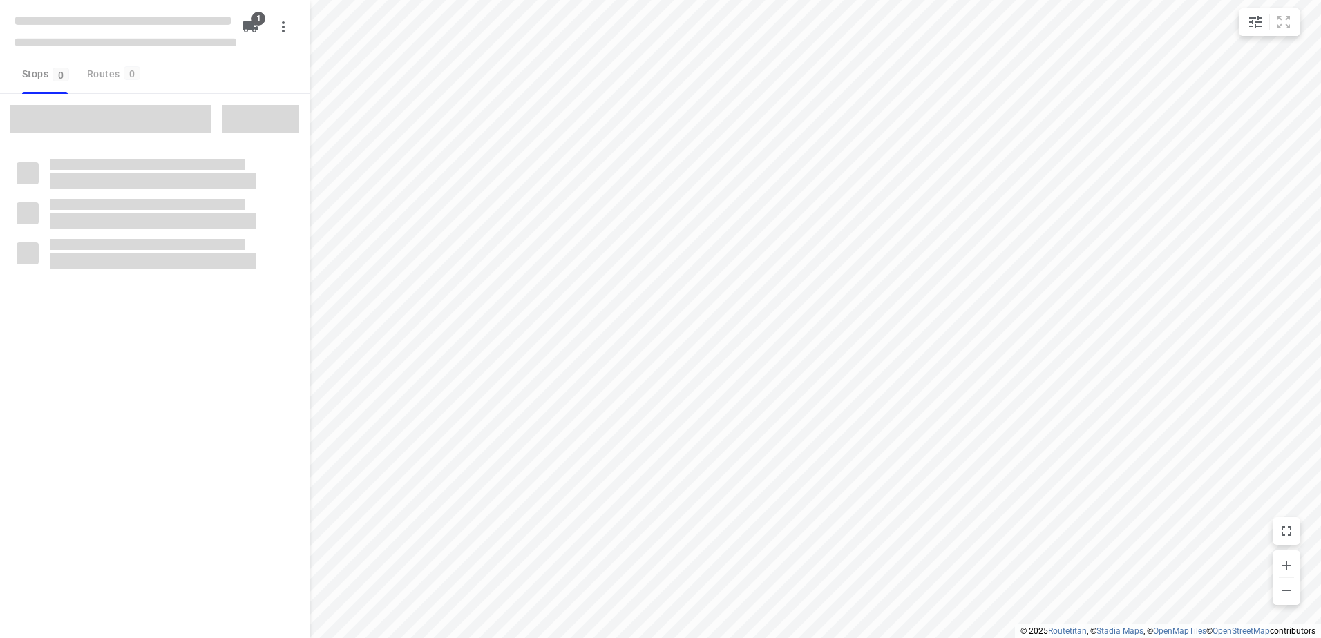
type input "distance"
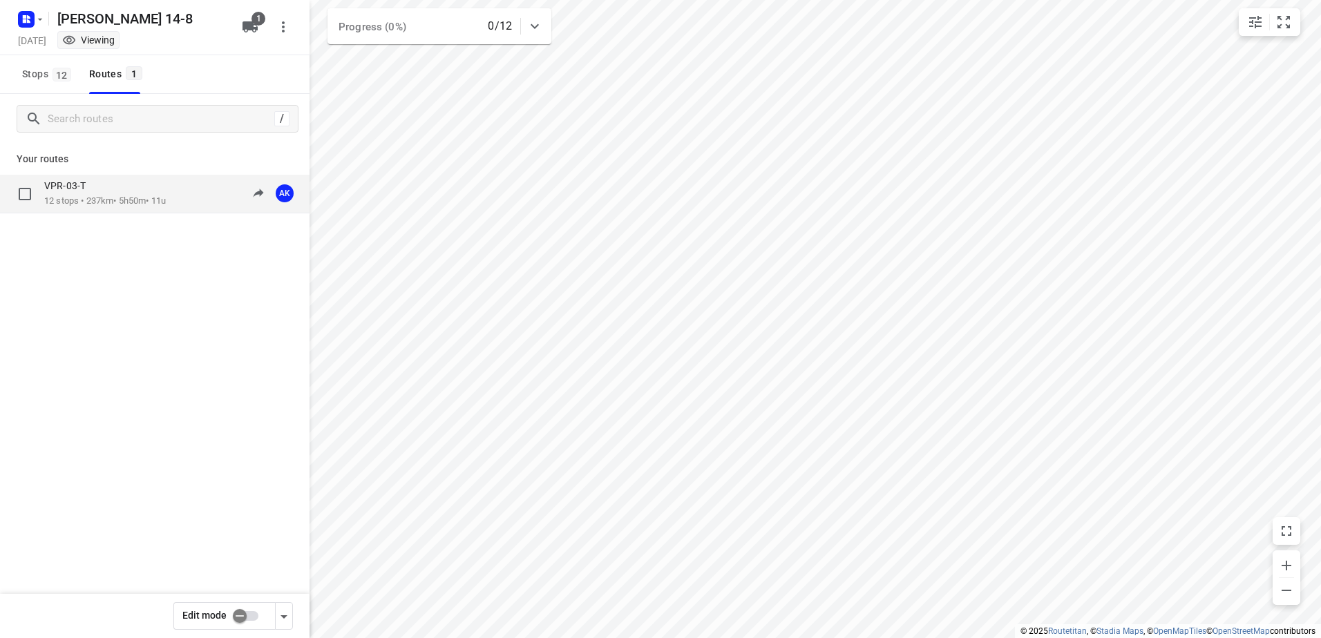
click at [131, 207] on p "12 stops • 237km • 5h50m • 11u" at bounding box center [105, 201] width 122 height 13
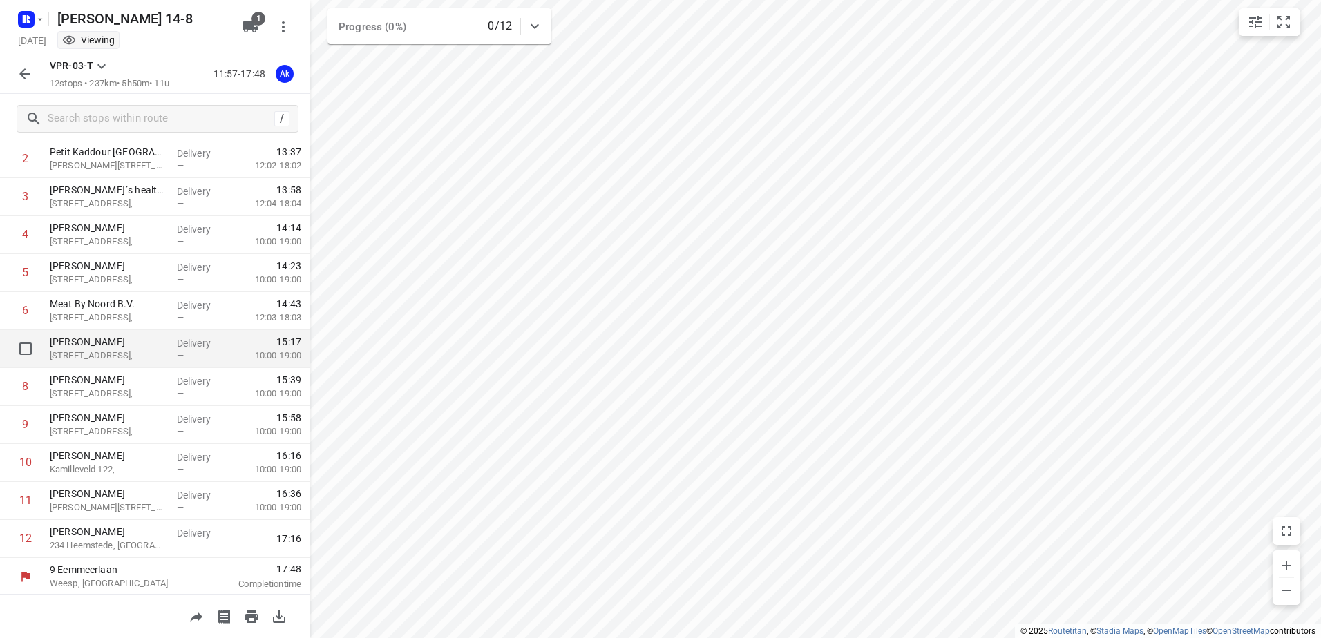
scroll to position [113, 0]
click at [24, 10] on icon "button" at bounding box center [26, 19] width 22 height 22
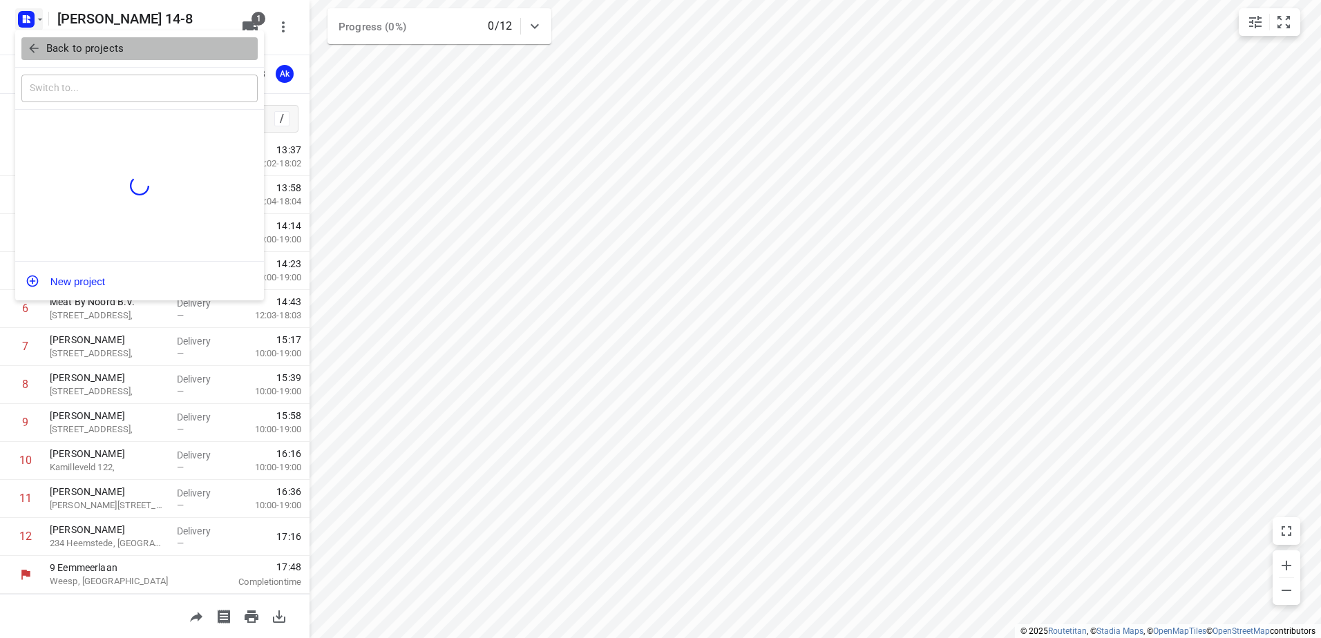
click at [35, 55] on icon "button" at bounding box center [34, 48] width 14 height 14
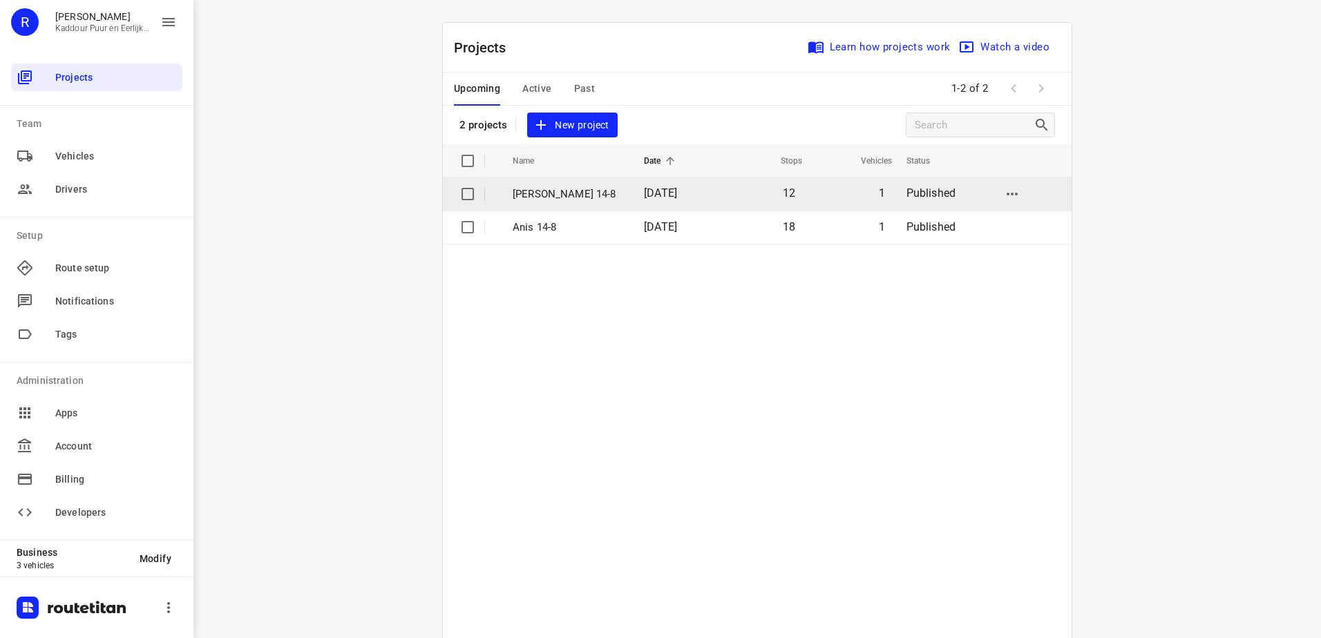
click at [633, 193] on td "[DATE]" at bounding box center [676, 194] width 86 height 33
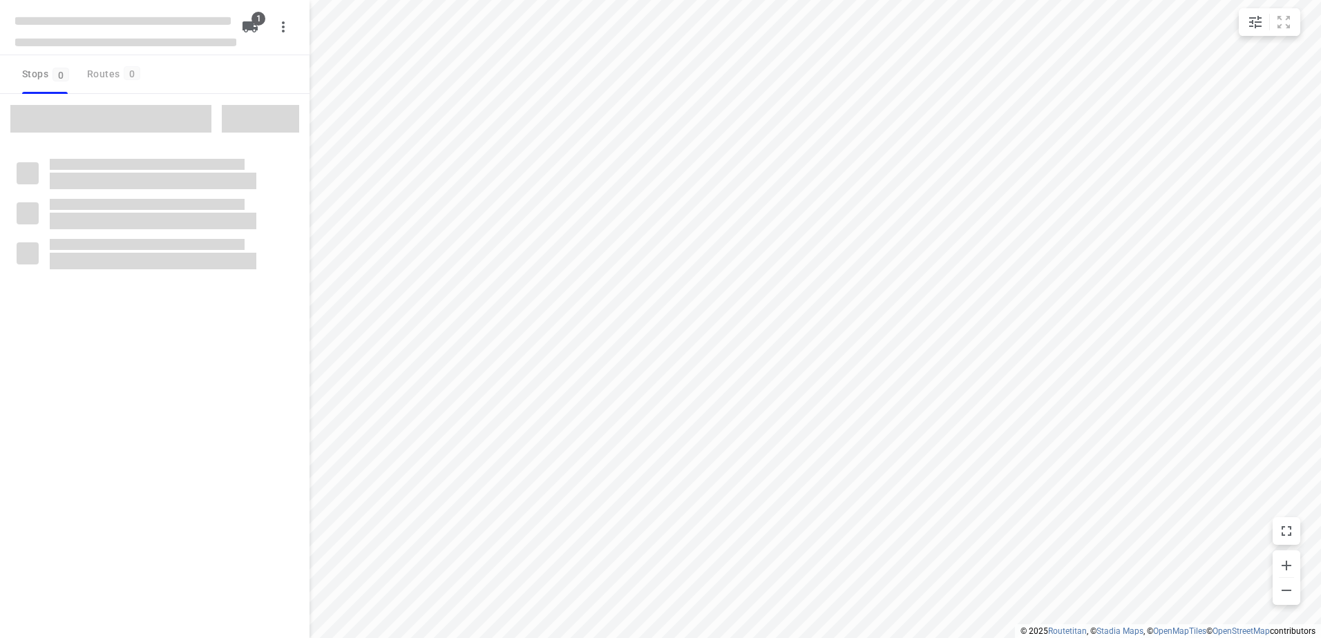
type input "distance"
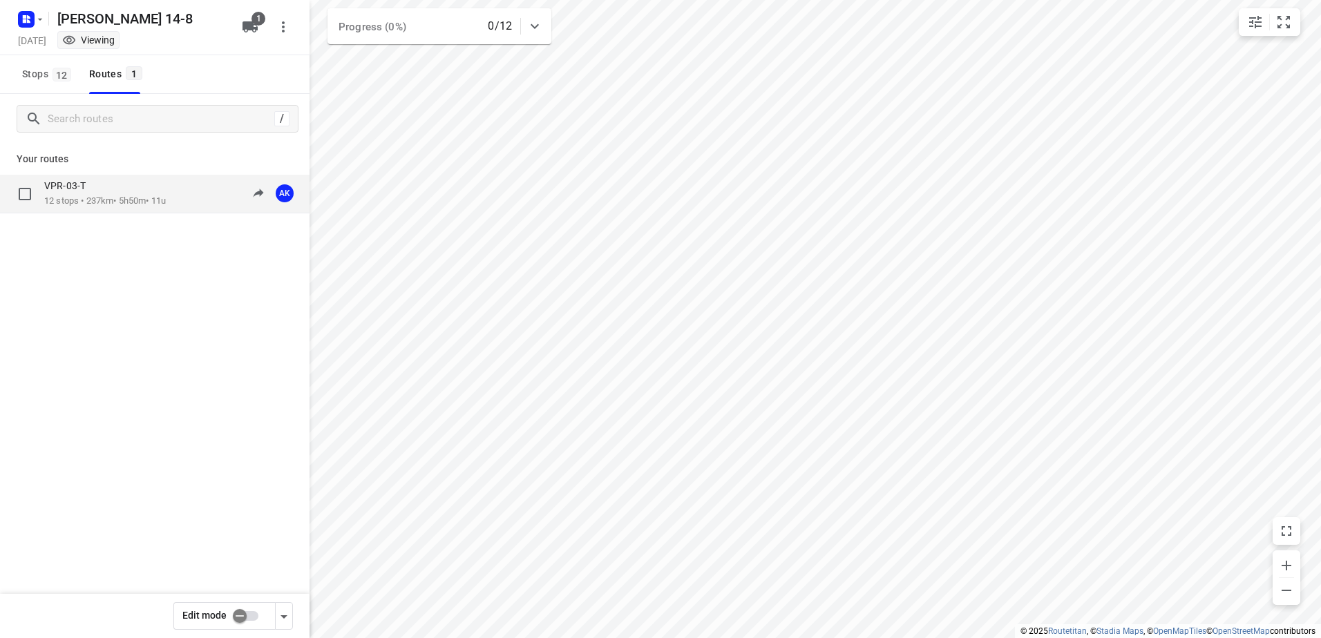
click at [139, 195] on p "12 stops • 237km • 5h50m • 11u" at bounding box center [105, 201] width 122 height 13
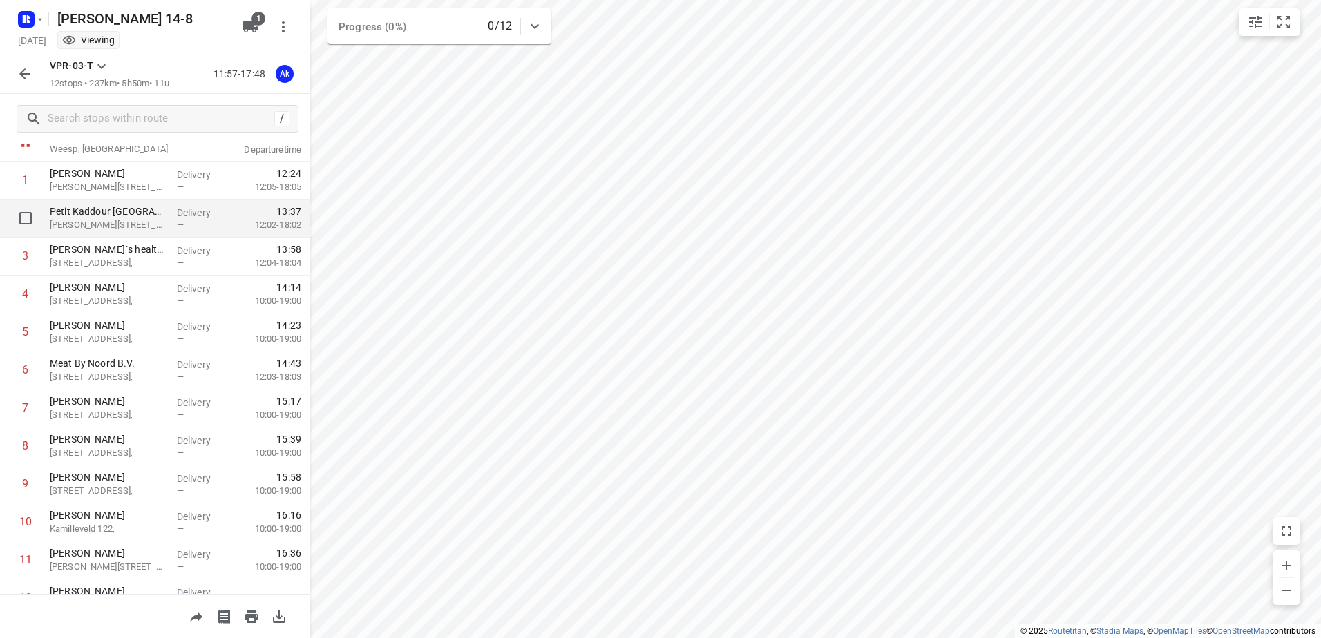
scroll to position [113, 0]
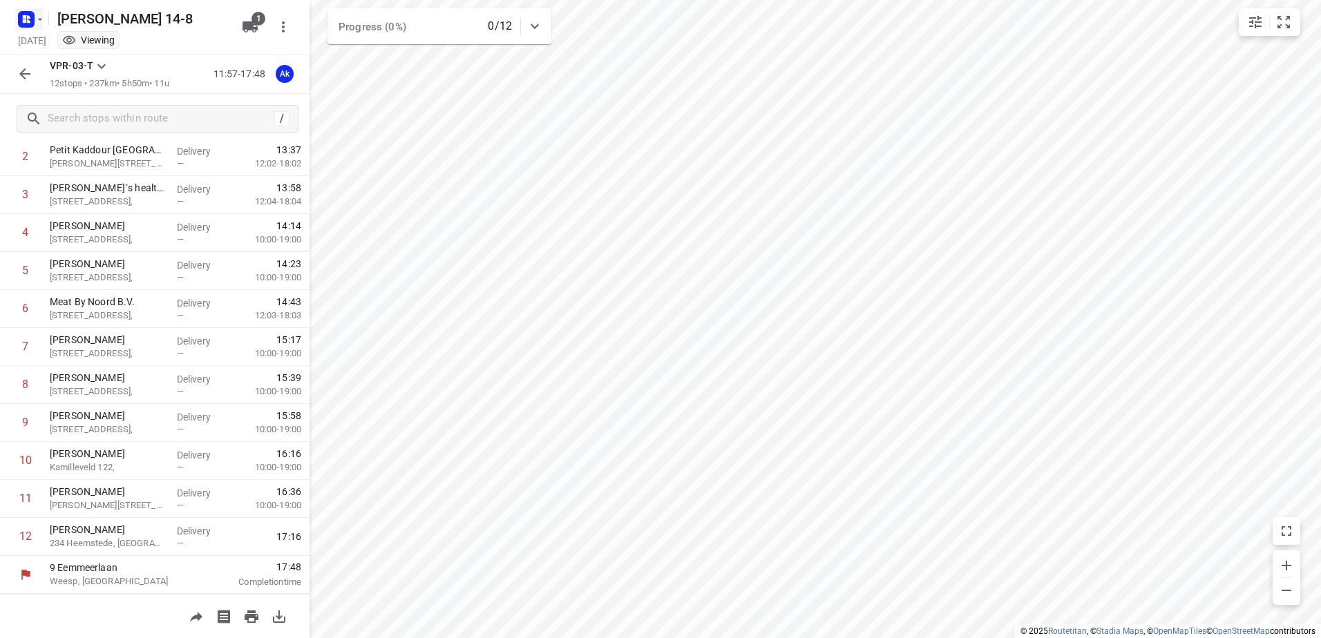
click at [33, 21] on rect "button" at bounding box center [26, 19] width 17 height 17
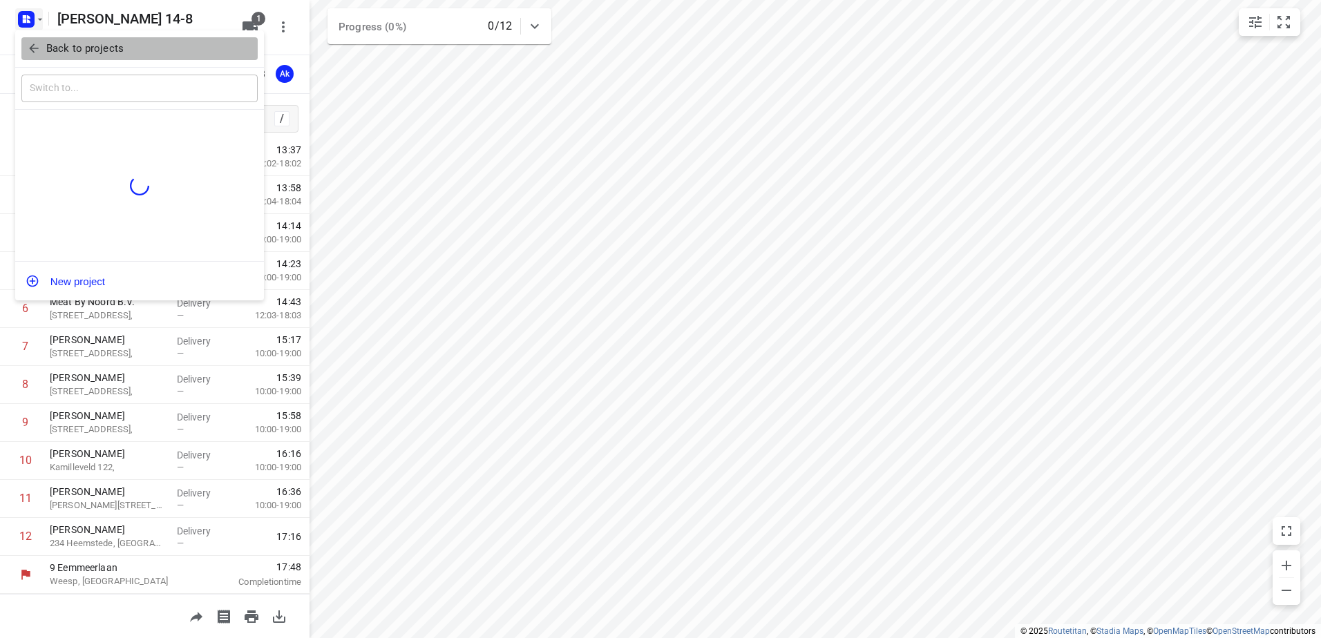
click at [37, 52] on icon "button" at bounding box center [34, 48] width 14 height 14
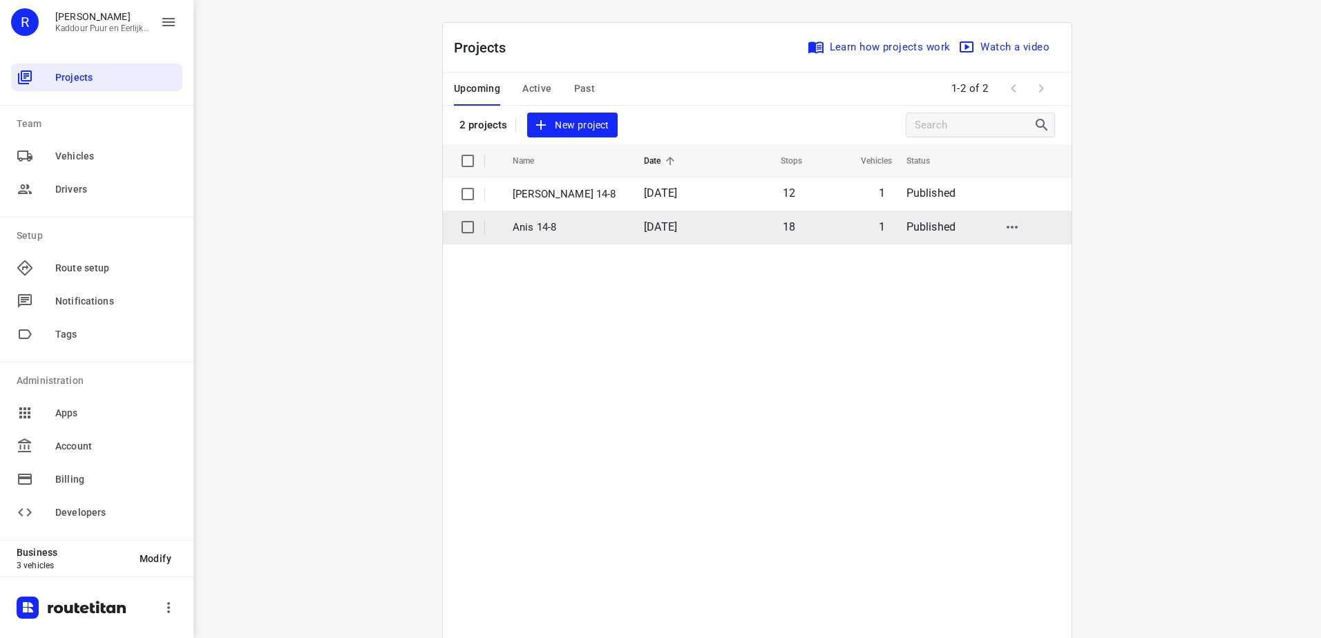
click at [591, 226] on p "Anis 14-8" at bounding box center [568, 228] width 111 height 16
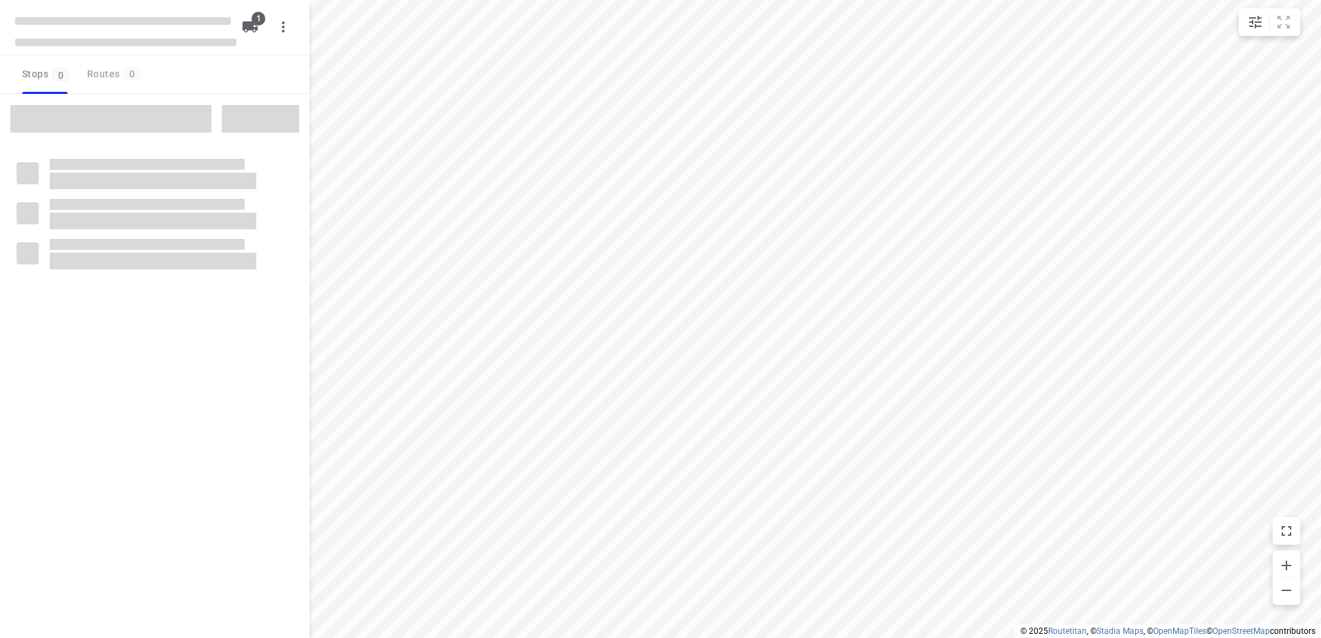
type input "distance"
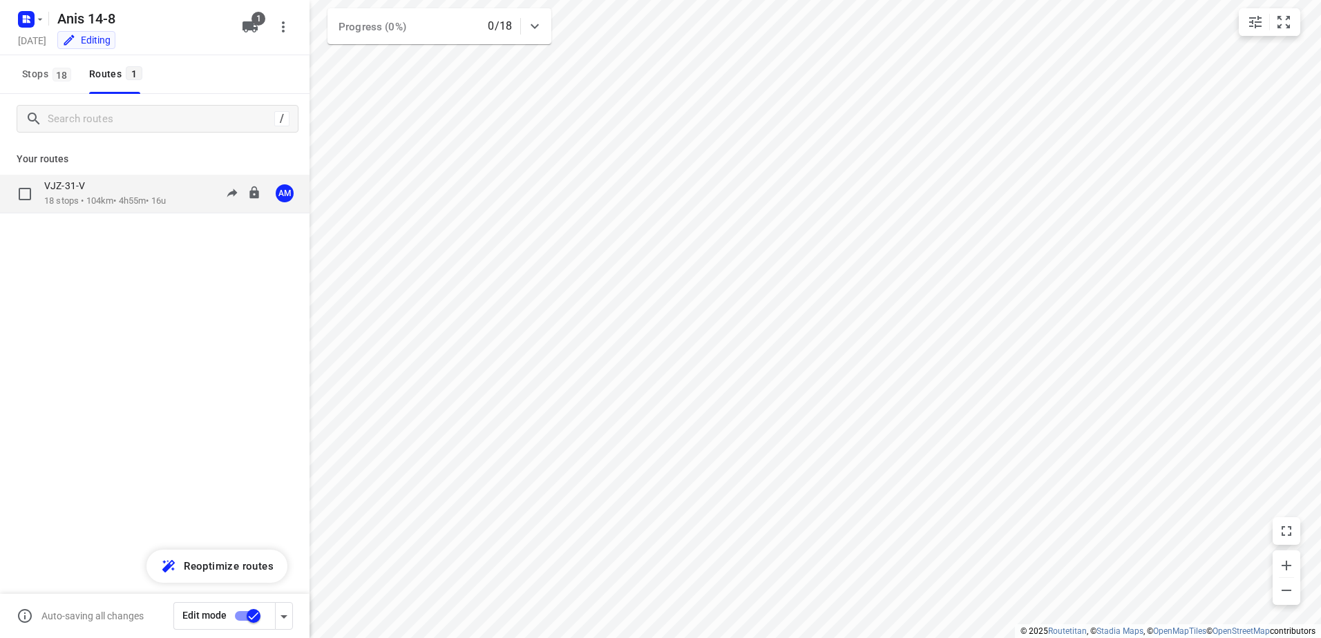
click at [133, 199] on p "18 stops • 104km • 4h55m • 16u" at bounding box center [105, 201] width 122 height 13
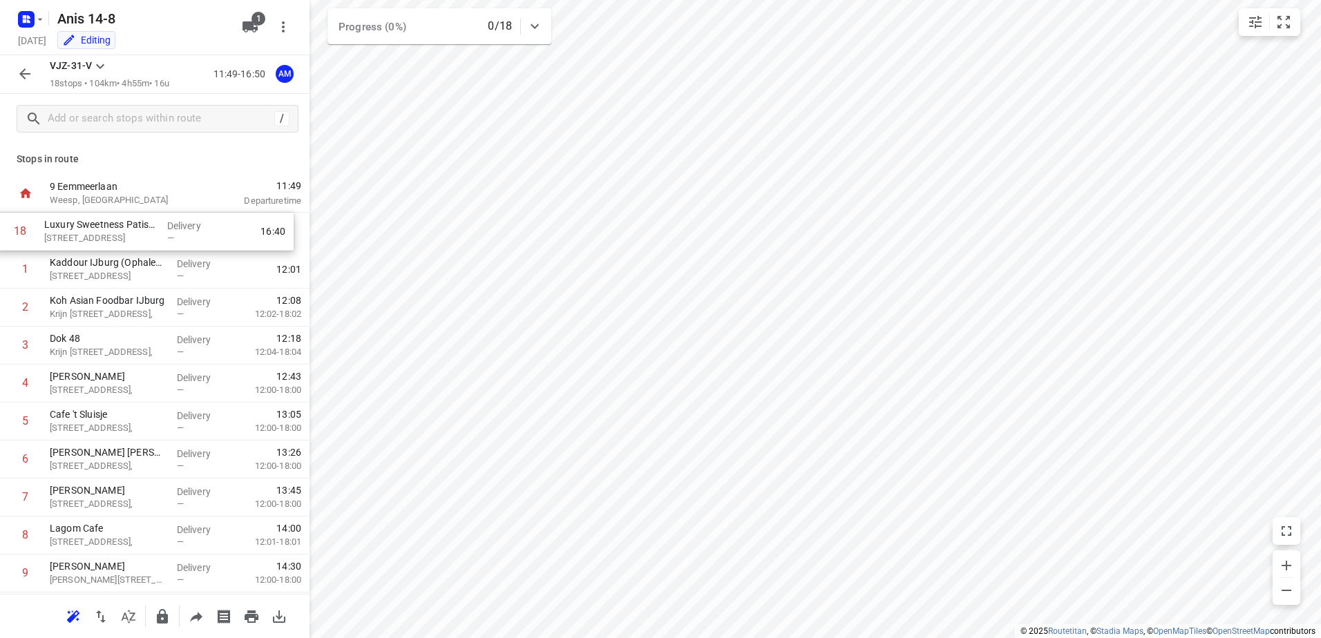
drag, startPoint x: 142, startPoint y: 552, endPoint x: 137, endPoint y: 242, distance: 310.3
click at [137, 242] on div "1 Kaddour IJburg (Ophalen 2kg borrelpootjes) 22 Pampuslaan, Amsterdam Delivery …" at bounding box center [155, 555] width 310 height 684
click at [21, 21] on rect "button" at bounding box center [26, 19] width 17 height 17
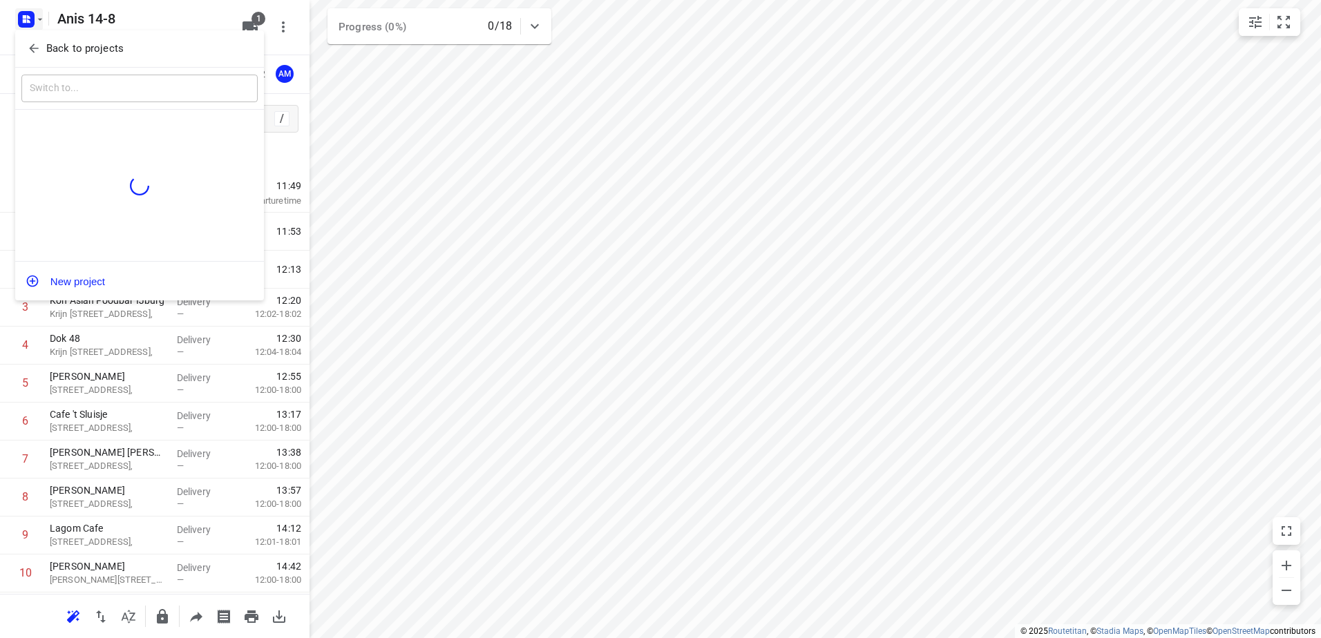
click at [32, 45] on icon "button" at bounding box center [34, 48] width 14 height 14
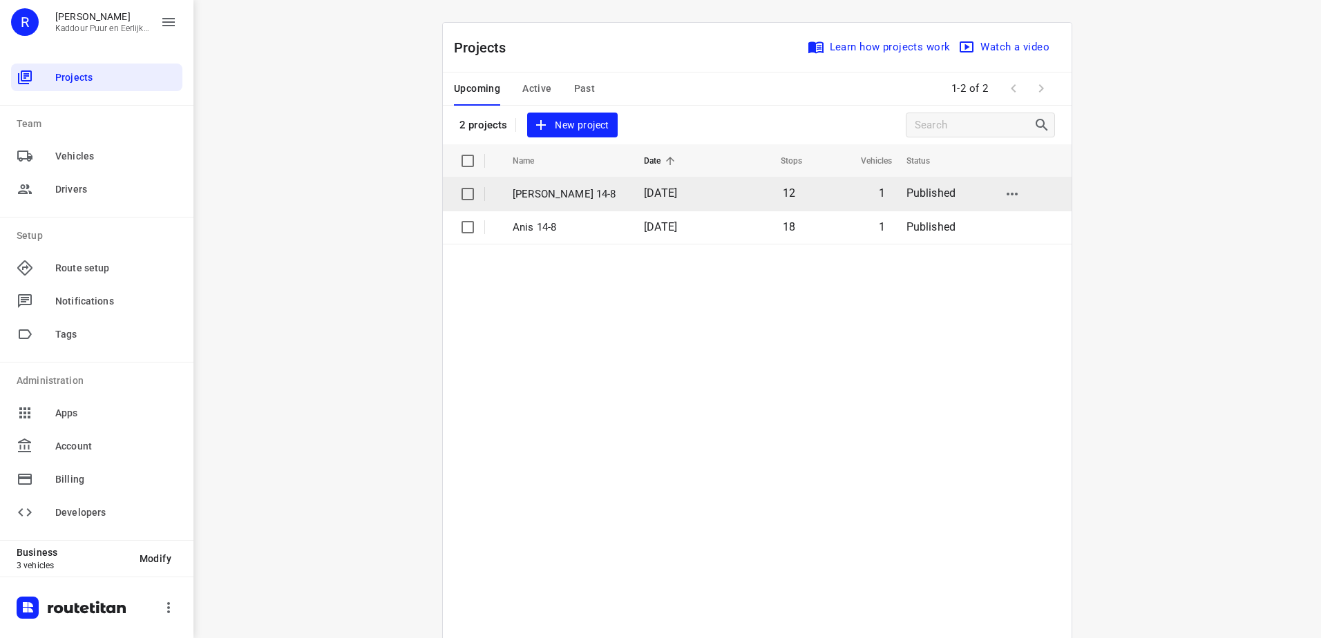
click at [593, 204] on td "[PERSON_NAME] 14-8" at bounding box center [566, 194] width 134 height 33
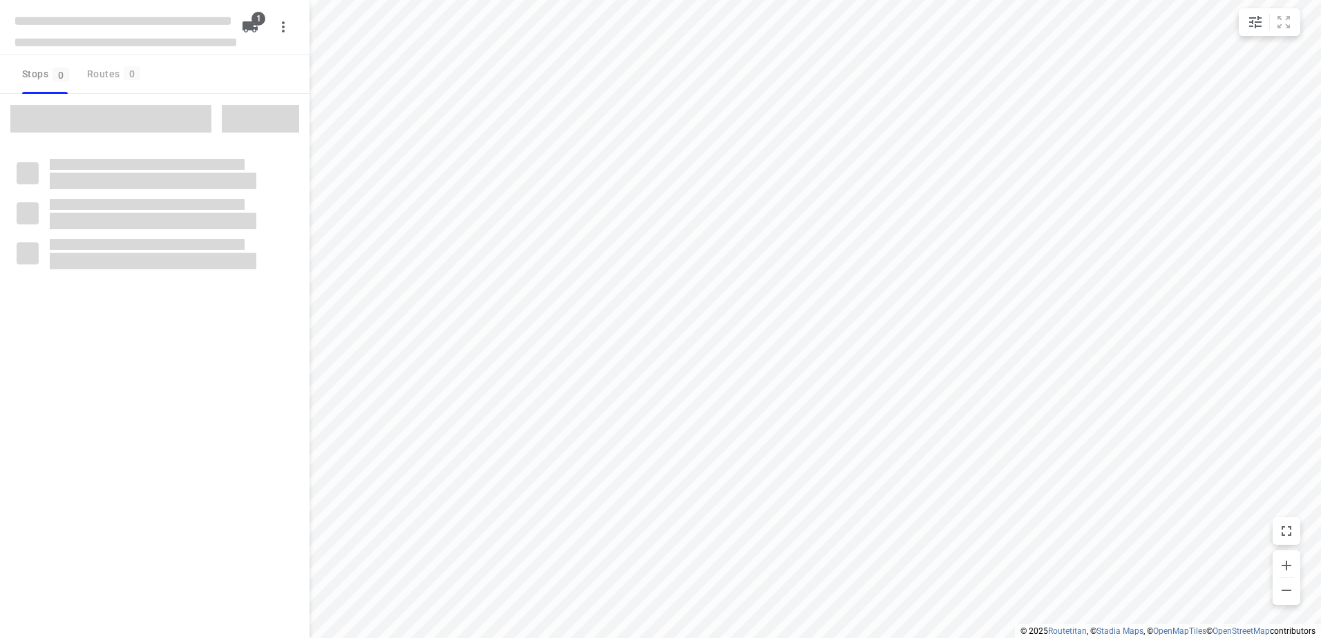
type input "distance"
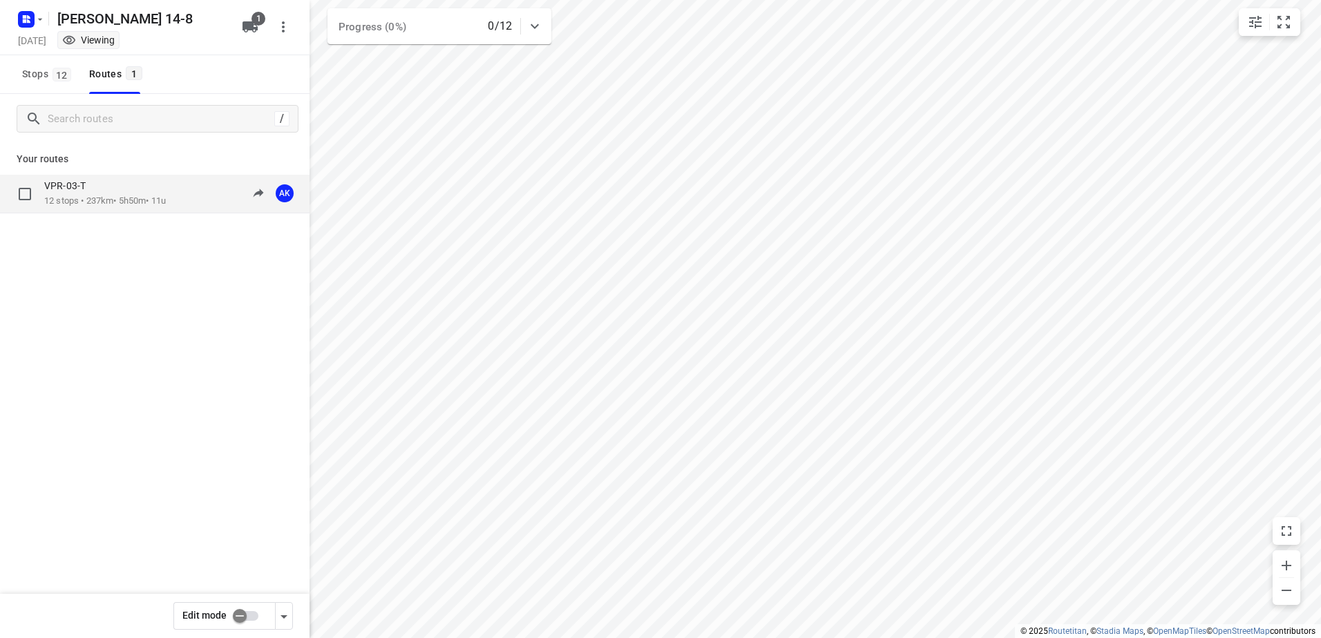
click at [128, 197] on p "12 stops • 237km • 5h50m • 11u" at bounding box center [105, 201] width 122 height 13
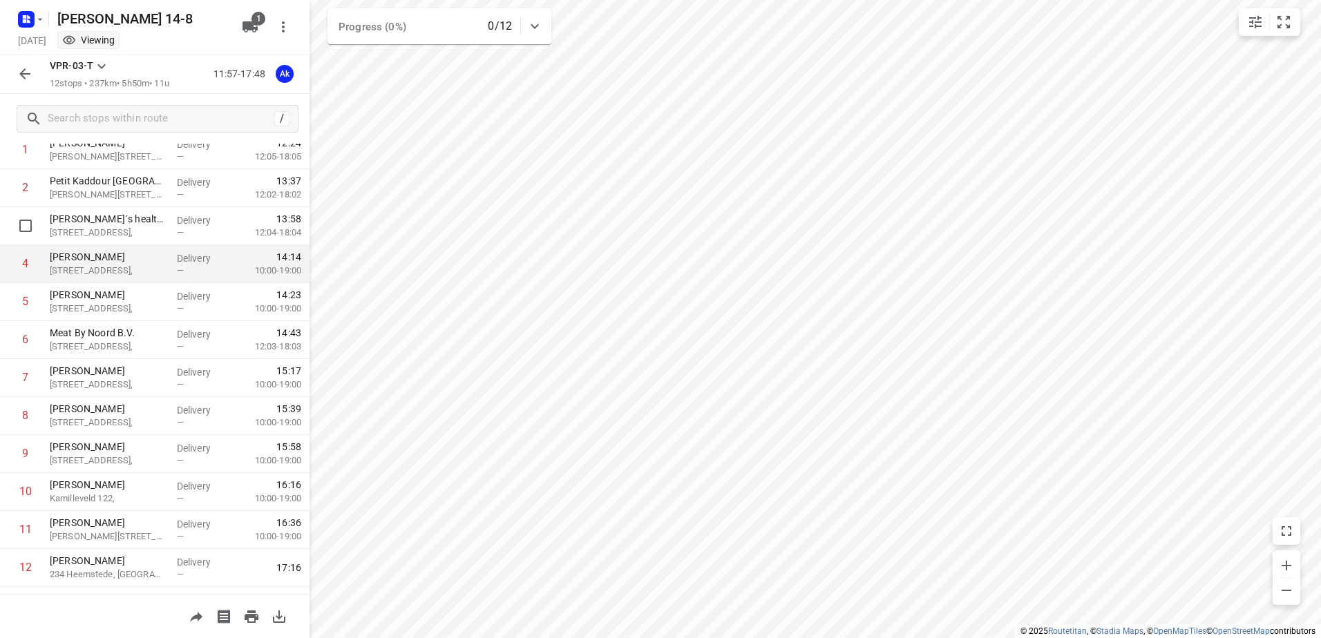
scroll to position [113, 0]
